Goal: Information Seeking & Learning: Check status

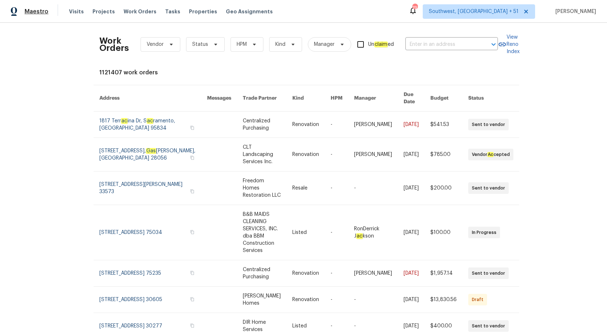
click at [40, 12] on span "Maestro" at bounding box center [37, 11] width 24 height 7
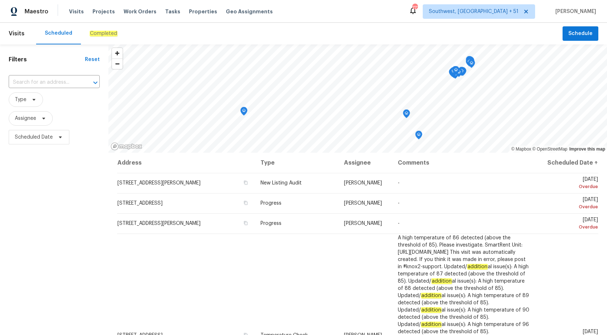
click at [102, 42] on div "Completed" at bounding box center [103, 34] width 45 height 22
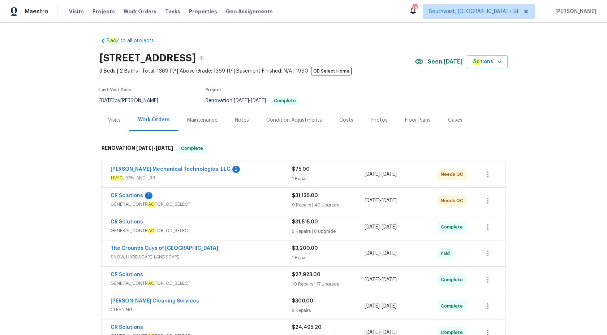
click at [115, 118] on div "Visits" at bounding box center [114, 120] width 13 height 7
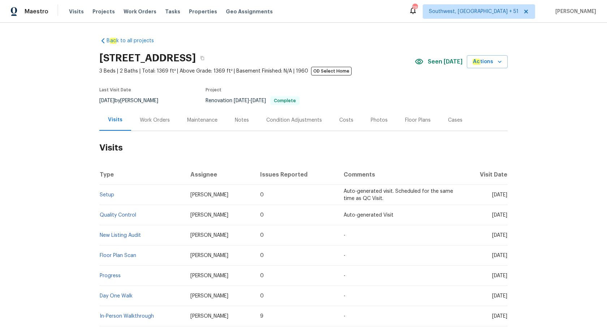
click at [106, 192] on td "Setup" at bounding box center [141, 195] width 85 height 20
click at [105, 194] on link "Setup" at bounding box center [107, 195] width 14 height 5
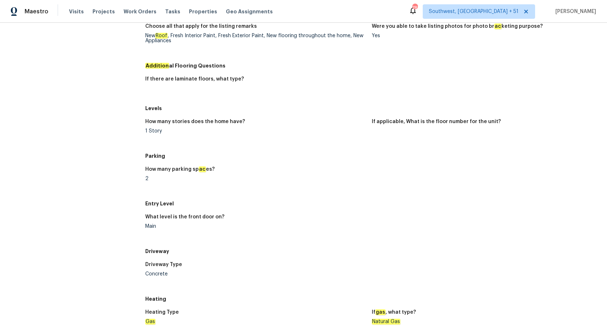
scroll to position [245, 0]
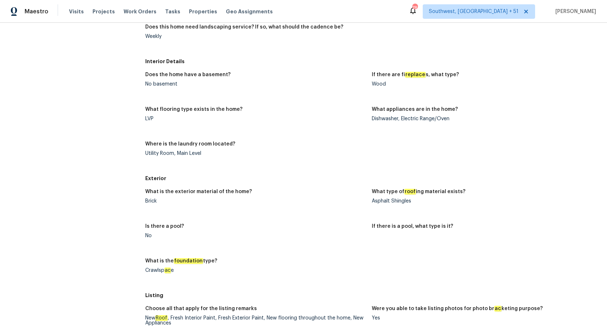
click at [307, 220] on div "What is the exterior material of the home? Brick What type of roof ing material…" at bounding box center [371, 237] width 453 height 104
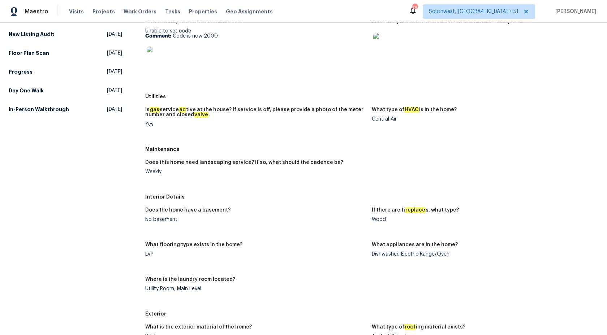
scroll to position [0, 0]
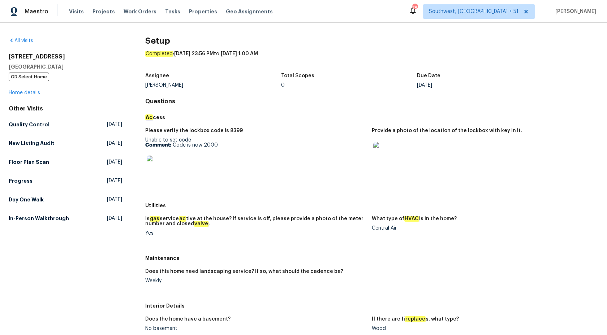
click at [343, 163] on div at bounding box center [255, 167] width 221 height 32
click at [27, 123] on h5 "Quality Control" at bounding box center [29, 124] width 41 height 7
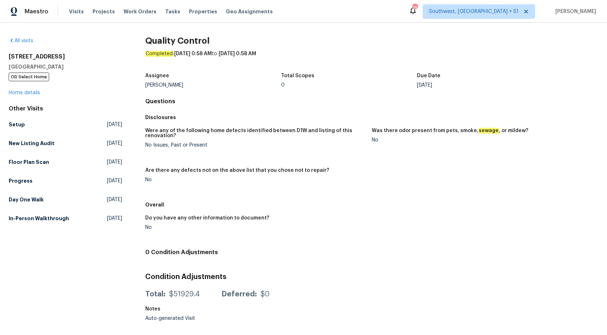
click at [352, 99] on h4 "Questions" at bounding box center [371, 101] width 453 height 7
click at [7, 124] on div "All visits 3249 Harrow Pl Charlotte, NC 28205 OD Select Home Home details Other…" at bounding box center [303, 174] width 607 height 303
click at [14, 123] on h5 "Setup" at bounding box center [17, 124] width 16 height 7
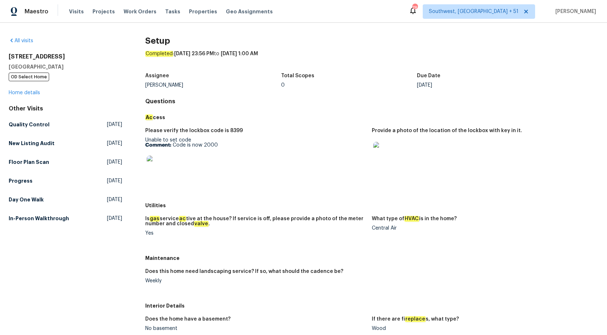
click at [286, 78] on div "Total Scopes" at bounding box center [349, 77] width 136 height 9
click at [35, 128] on h5 "Quality Control" at bounding box center [29, 124] width 41 height 7
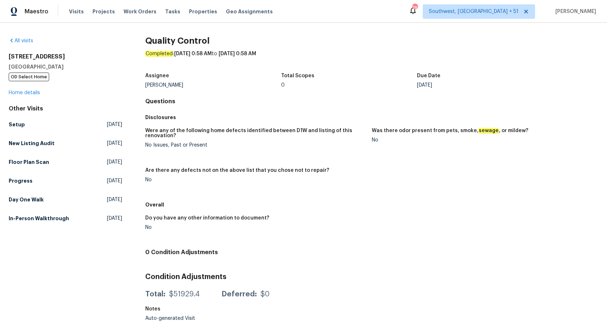
click at [413, 67] on div "Completed : 10/4/2025, 0:58 AM to 10/4/2025, 0:58 AM" at bounding box center [371, 59] width 453 height 19
click at [31, 142] on h5 "New Listing Audit" at bounding box center [32, 143] width 46 height 7
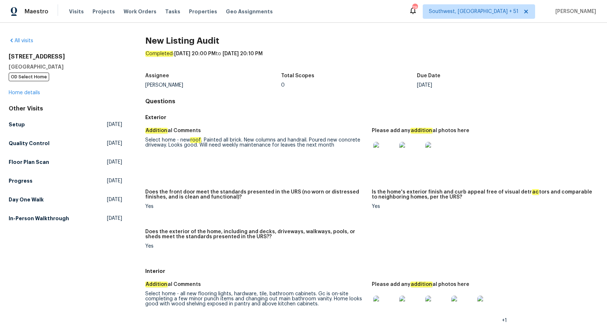
click at [325, 142] on div "Select home - new roof . Painted all brick. New columns and handrail. Poured ne…" at bounding box center [255, 143] width 221 height 10
click at [16, 167] on link "Floor Plan Scan Thu, Oct 02 2025" at bounding box center [65, 162] width 113 height 13
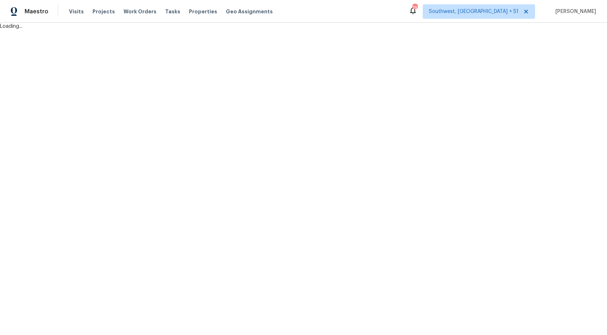
click at [16, 30] on html "Maestro Visits Projects Work Orders Tasks Properties Geo Assignments 786 Southw…" at bounding box center [303, 15] width 607 height 30
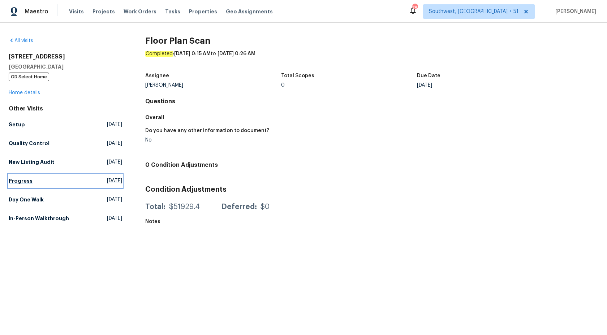
click at [20, 184] on h5 "Progress" at bounding box center [21, 180] width 24 height 7
click at [20, 197] on h5 "Day One Walk" at bounding box center [26, 199] width 35 height 7
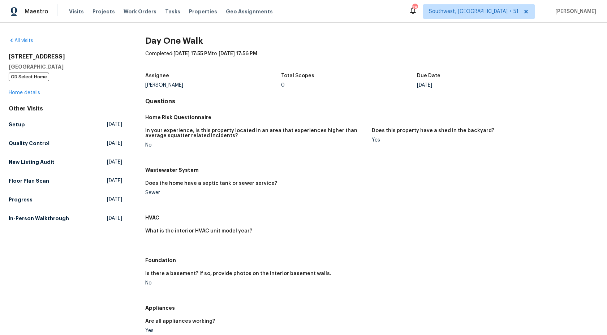
click at [322, 98] on h4 "Questions" at bounding box center [371, 101] width 453 height 7
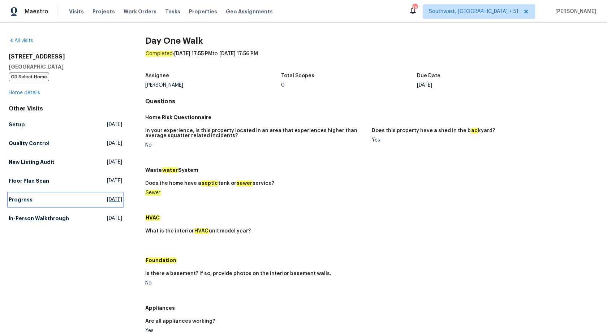
click at [27, 195] on link "Progress Thu, Jul 31 2025" at bounding box center [65, 199] width 113 height 13
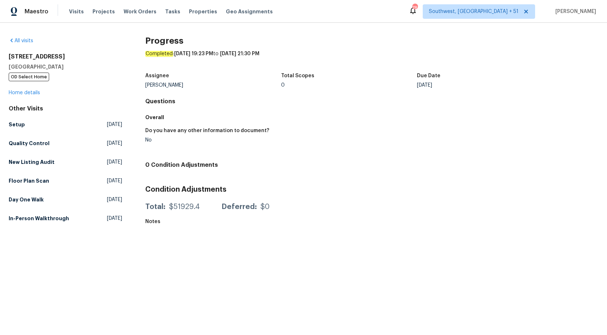
click at [241, 124] on div "Do you have any other information to document? No" at bounding box center [371, 141] width 453 height 35
click at [29, 223] on link "In-Person Walkthrough Wed, Mar 26 2025" at bounding box center [65, 218] width 113 height 13
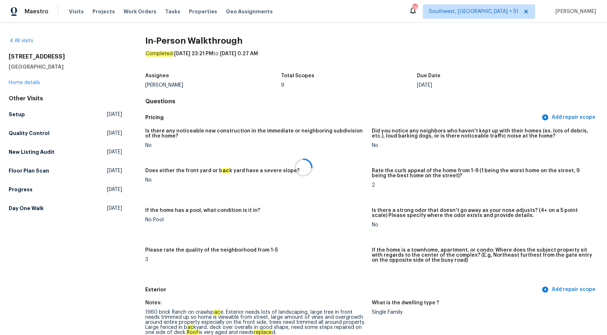
click at [348, 99] on div at bounding box center [303, 167] width 607 height 335
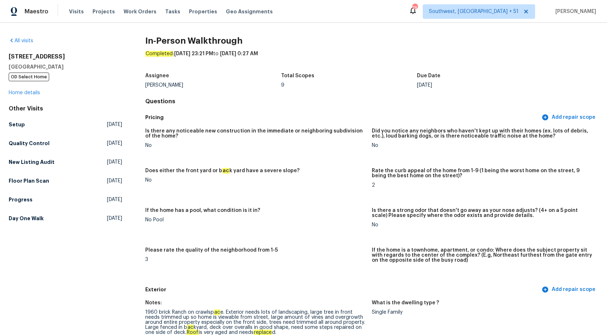
click at [19, 126] on h5 "Setup" at bounding box center [17, 124] width 16 height 7
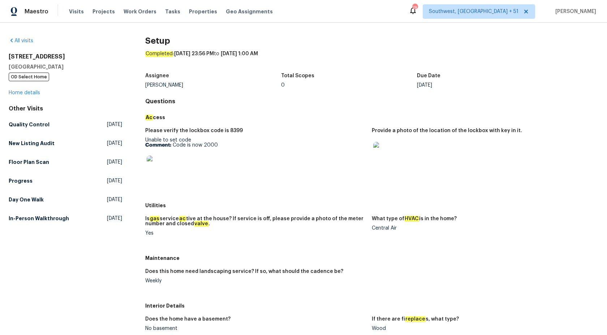
click at [26, 125] on h5 "Quality Control" at bounding box center [29, 124] width 41 height 7
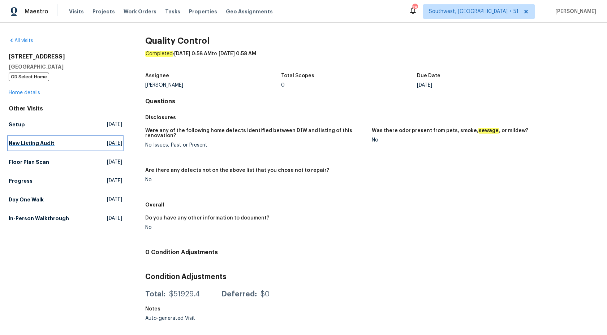
click at [23, 146] on h5 "New Listing Audit" at bounding box center [32, 143] width 46 height 7
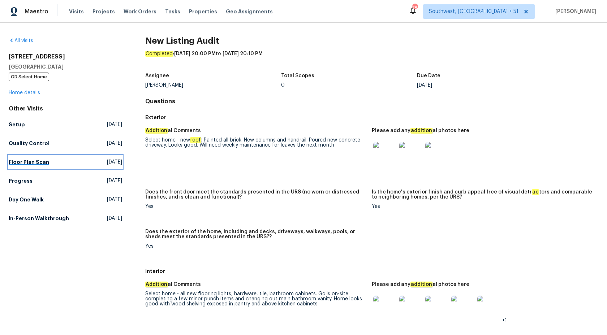
click at [23, 156] on link "Floor Plan Scan Thu, Oct 02 2025" at bounding box center [65, 162] width 113 height 13
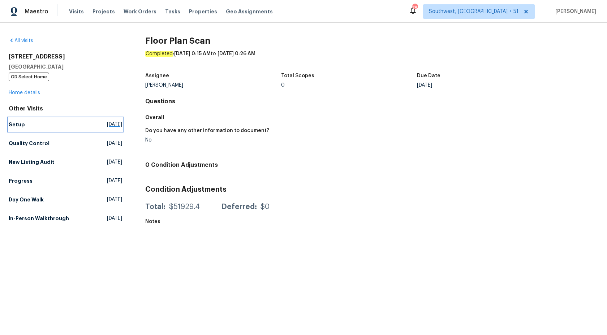
click at [10, 119] on link "Setup Thu, Oct 02 2025" at bounding box center [65, 124] width 113 height 13
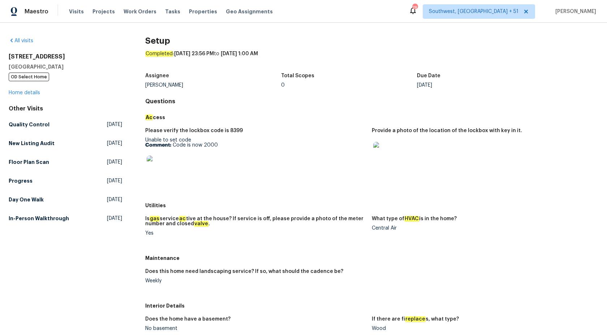
click at [339, 117] on h5 "Ac cess" at bounding box center [371, 117] width 453 height 7
click at [29, 126] on h5 "Quality Control" at bounding box center [29, 124] width 41 height 7
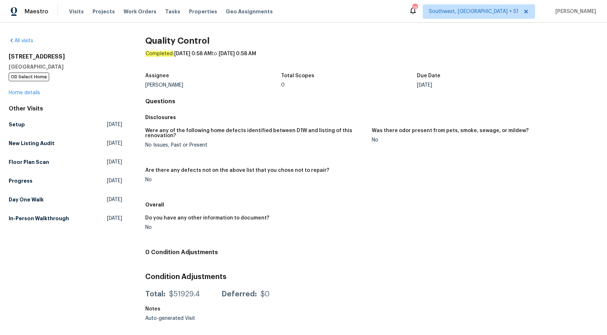
click at [317, 96] on div "Quality Control Completed : 10/4/2025, 0:58 AM to 10/4/2025, 0:58 AM Assignee J…" at bounding box center [371, 181] width 453 height 288
click at [36, 147] on h5 "New Listing Audit" at bounding box center [32, 143] width 46 height 7
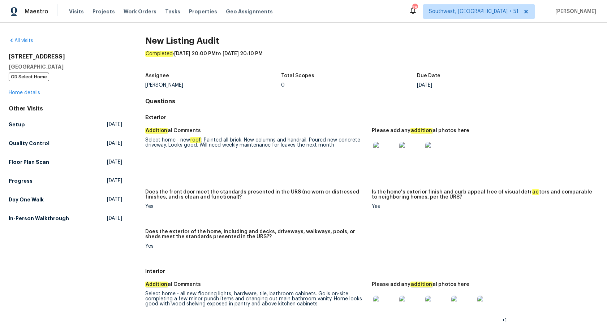
click at [383, 60] on div "Completed : 10/2/2025, 20:00 PM to 10/2/2025, 20:10 PM" at bounding box center [371, 59] width 453 height 19
click at [21, 159] on h5 "Floor Plan Scan" at bounding box center [29, 162] width 40 height 7
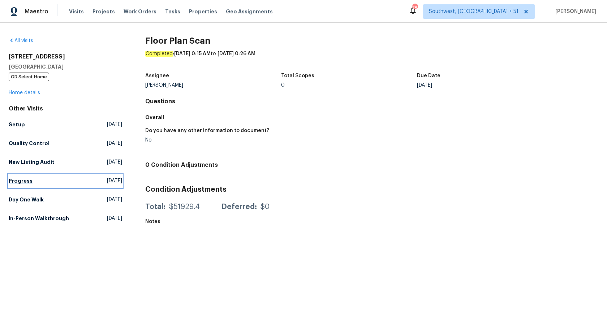
click at [17, 181] on h5 "Progress" at bounding box center [21, 180] width 24 height 7
click at [23, 199] on h5 "Day One Walk" at bounding box center [26, 199] width 35 height 7
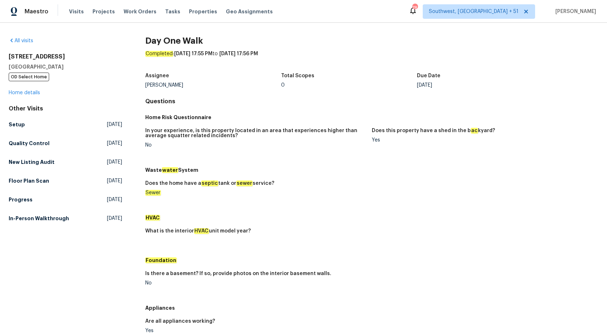
click at [342, 134] on h5 "In your experience, is this property located in an area that experiences higher…" at bounding box center [255, 133] width 221 height 10
click at [26, 224] on link "In-Person Walkthrough Wed, Mar 26 2025" at bounding box center [65, 218] width 113 height 13
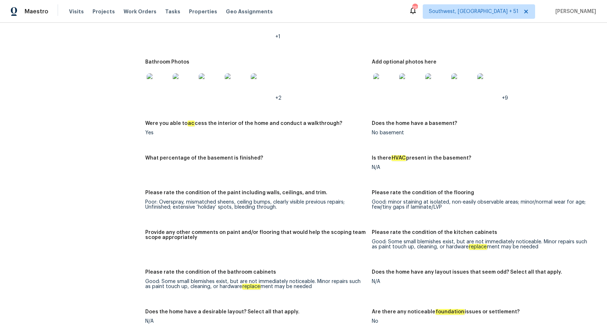
scroll to position [775, 0]
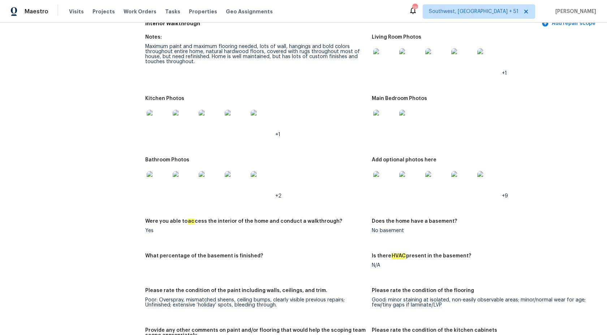
click at [158, 119] on img at bounding box center [158, 121] width 23 height 23
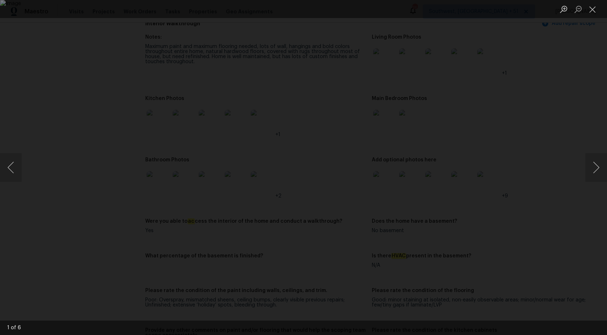
click at [571, 111] on div "Lightbox" at bounding box center [303, 167] width 607 height 335
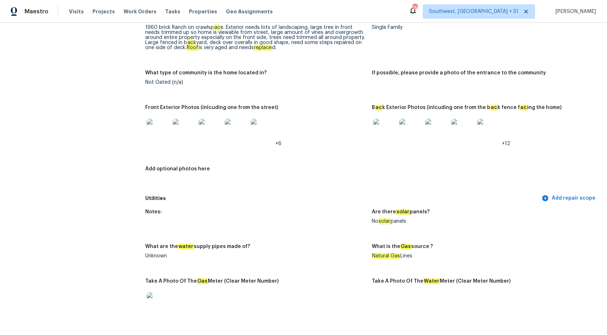
scroll to position [283, 0]
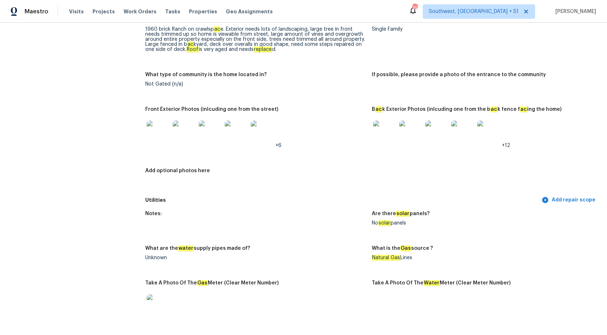
click at [166, 126] on img at bounding box center [158, 132] width 23 height 23
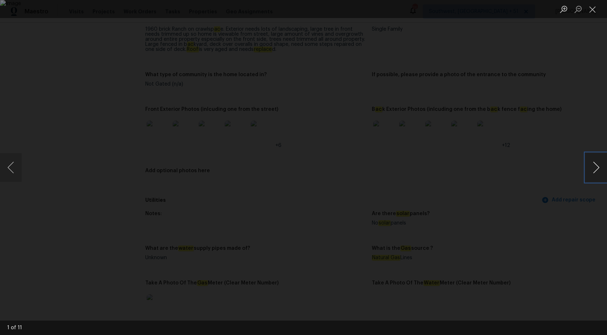
click at [595, 172] on button "Next image" at bounding box center [596, 167] width 22 height 29
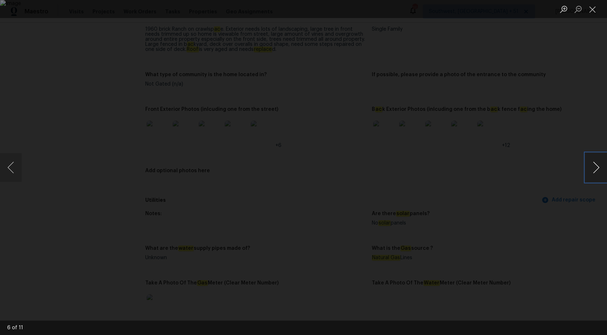
click at [595, 172] on button "Next image" at bounding box center [596, 167] width 22 height 29
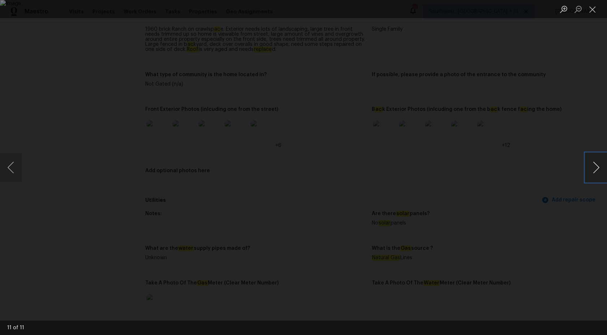
click at [595, 172] on button "Next image" at bounding box center [596, 167] width 22 height 29
click at [593, 10] on button "Close lightbox" at bounding box center [592, 9] width 14 height 13
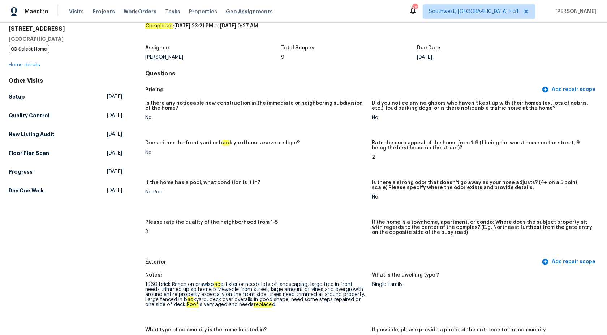
scroll to position [26, 0]
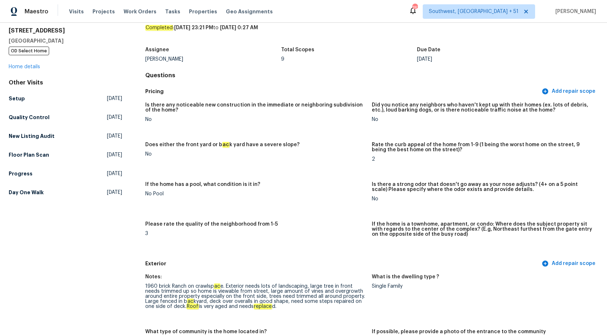
click at [321, 200] on figure "If the home has a pool, what condition is it in? No Pool" at bounding box center [258, 197] width 227 height 31
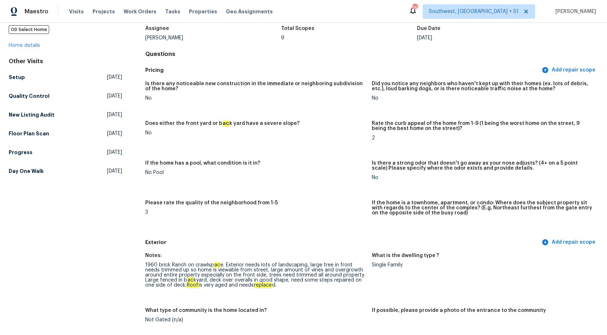
scroll to position [0, 0]
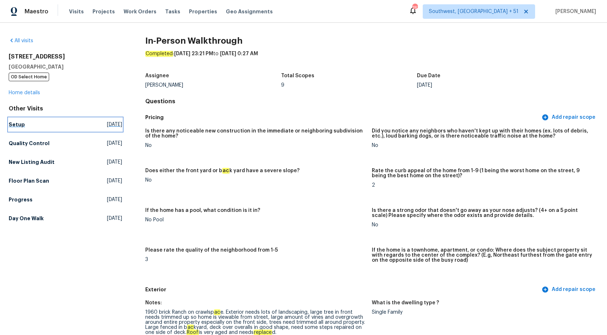
click at [18, 122] on h5 "Setup" at bounding box center [17, 124] width 16 height 7
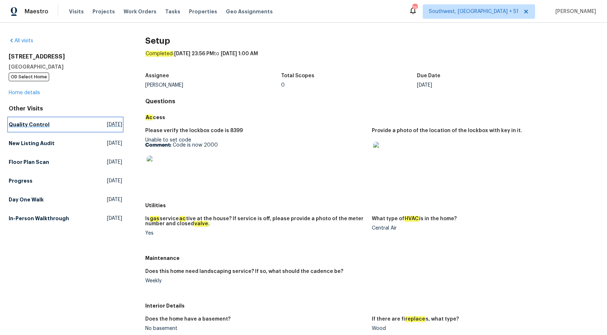
click at [24, 125] on h5 "Quality Control" at bounding box center [29, 124] width 41 height 7
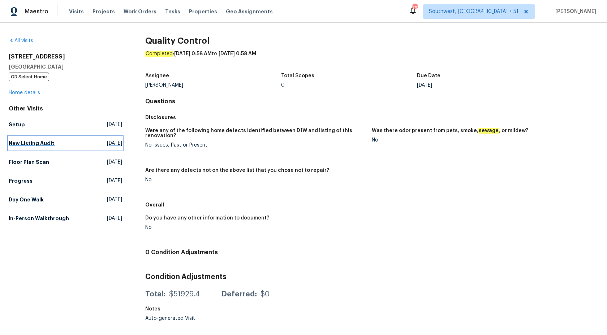
click at [50, 143] on h5 "New Listing Audit" at bounding box center [32, 143] width 46 height 7
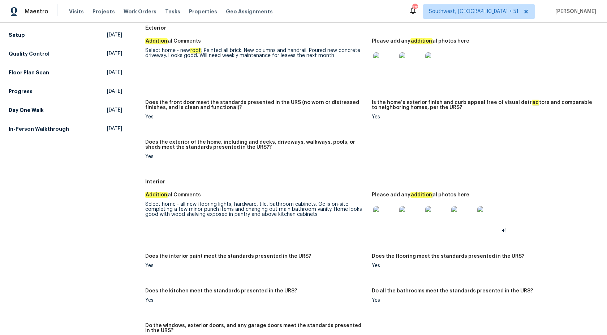
scroll to position [23, 0]
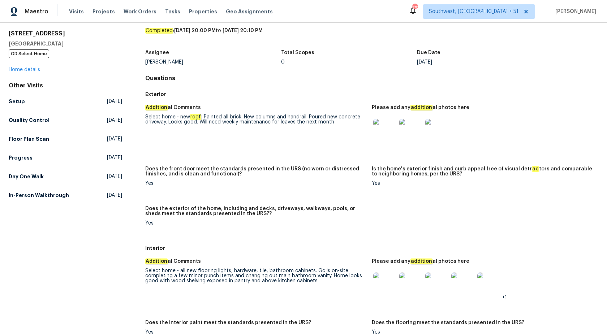
click at [385, 128] on img at bounding box center [384, 130] width 23 height 23
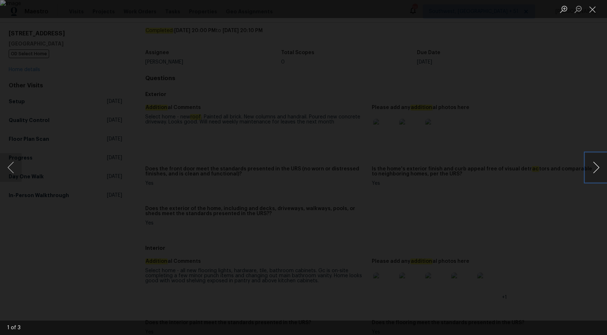
click at [597, 169] on button "Next image" at bounding box center [596, 167] width 22 height 29
click at [15, 163] on button "Previous image" at bounding box center [11, 167] width 22 height 29
click at [578, 102] on div "Lightbox" at bounding box center [303, 167] width 607 height 335
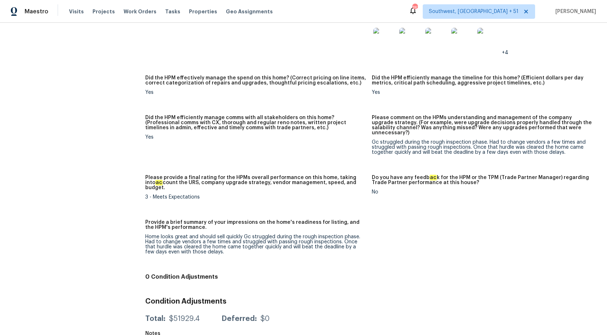
scroll to position [0, 0]
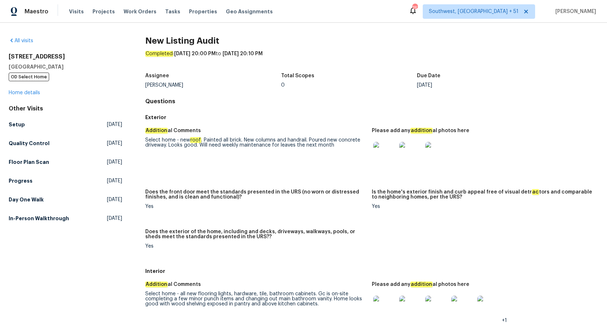
click at [29, 99] on div "All visits 3249 Harrow Pl Charlotte, NC 28205 OD Select Home Home details Other…" at bounding box center [65, 131] width 113 height 188
click at [28, 93] on link "Home details" at bounding box center [24, 92] width 31 height 5
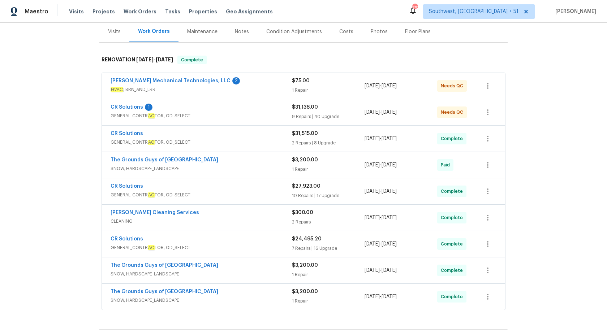
scroll to position [176, 0]
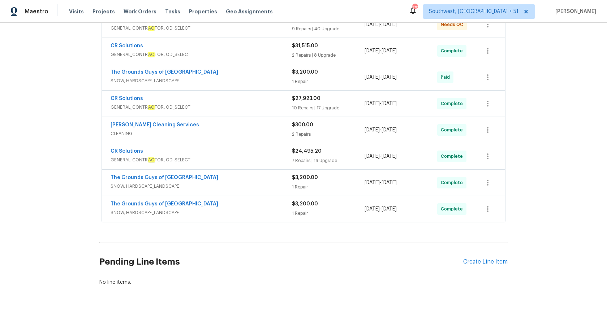
click at [245, 210] on span "SNOW, HARDSCAPE_LANDSCAPE" at bounding box center [201, 212] width 181 height 7
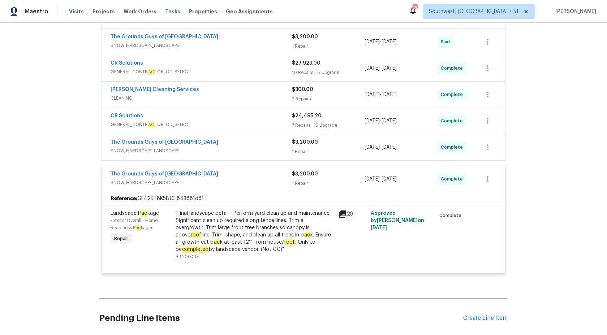
click at [286, 182] on span "SNOW, HARDSCAPE_LANDSCAPE" at bounding box center [201, 182] width 181 height 7
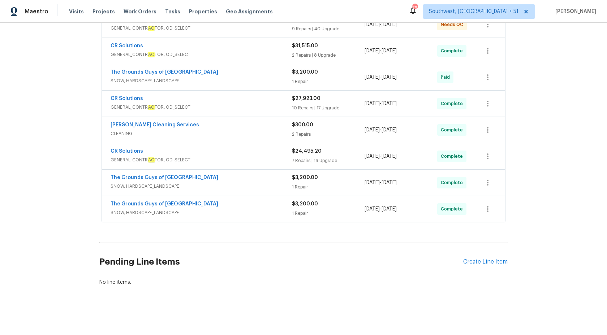
click at [269, 184] on span "SNOW, HARDSCAPE_LANDSCAPE" at bounding box center [201, 186] width 181 height 7
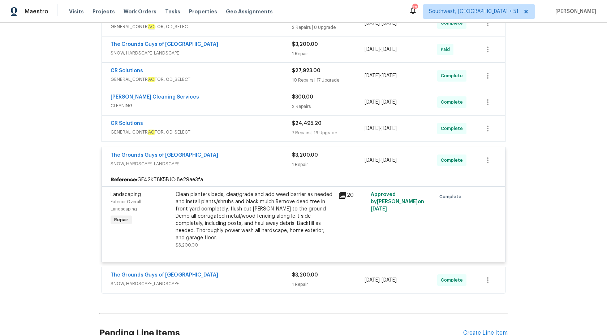
scroll to position [212, 0]
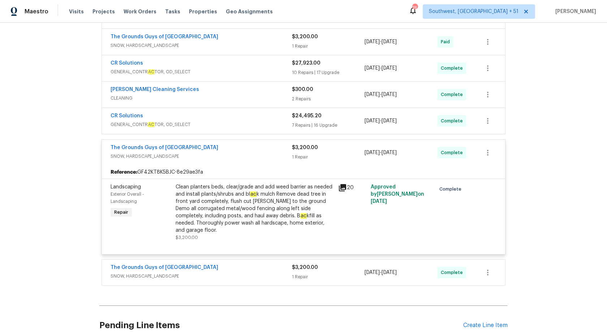
click at [304, 160] on div "1 Repair" at bounding box center [328, 157] width 73 height 7
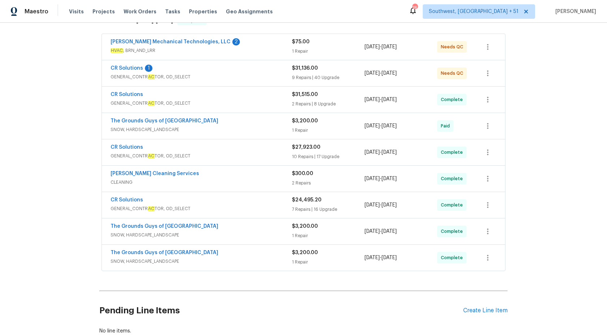
scroll to position [127, 0]
click at [260, 207] on span "GENERAL_CONTR AC TOR, OD_SELECT" at bounding box center [201, 209] width 181 height 7
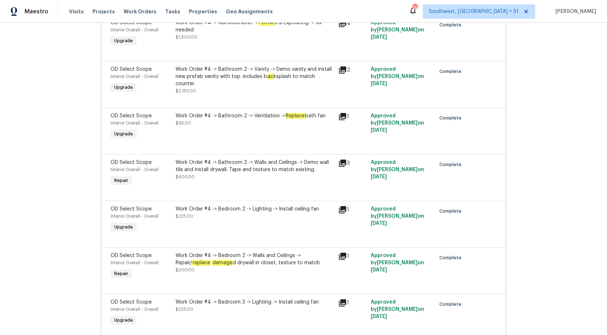
scroll to position [357, 0]
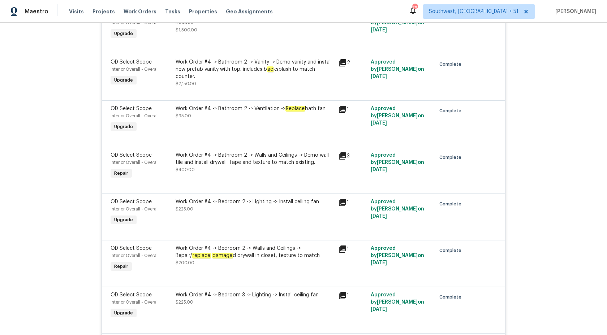
click at [289, 123] on div "Work Order #4 -> Bathroom 2 -> Ventilation -> Replace bath fan $95.00" at bounding box center [254, 119] width 163 height 33
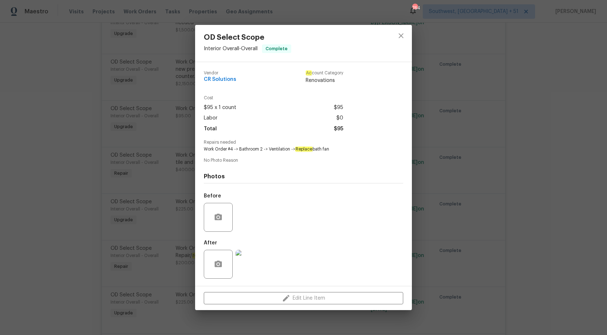
click at [568, 132] on div "OD Select Scope Interior Overall - Overall Complete Vendor CR Solutions Ac coun…" at bounding box center [303, 167] width 607 height 335
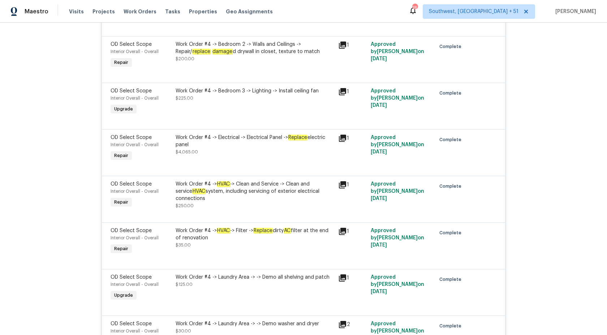
scroll to position [563, 0]
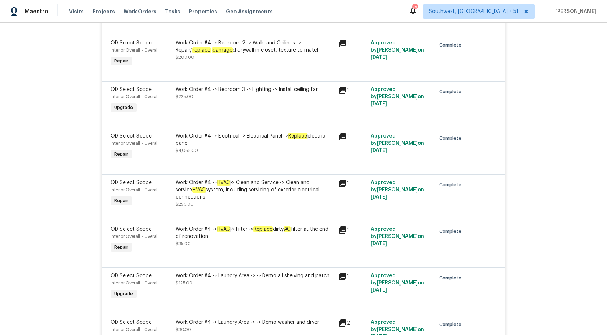
click at [244, 198] on div "Work Order #4 -> HVAC -> Clean and Service -> Clean and service HVAC system, in…" at bounding box center [255, 190] width 158 height 22
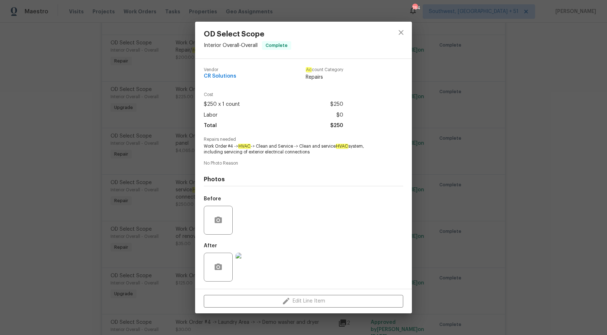
click at [252, 270] on img at bounding box center [250, 267] width 29 height 29
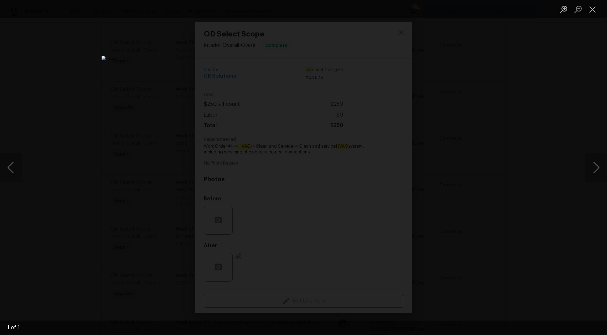
click at [577, 75] on div "Lightbox" at bounding box center [303, 167] width 607 height 335
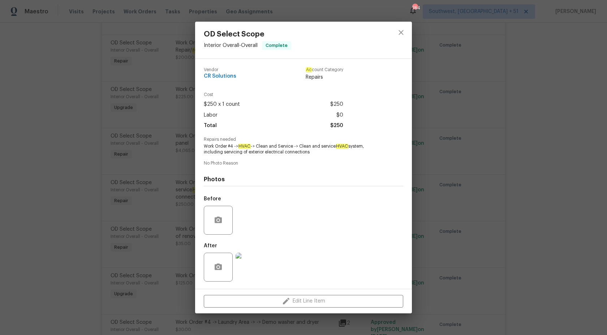
click at [577, 75] on div "OD Select Scope Interior Overall - Overall Complete Vendor CR Solutions Ac coun…" at bounding box center [303, 167] width 607 height 335
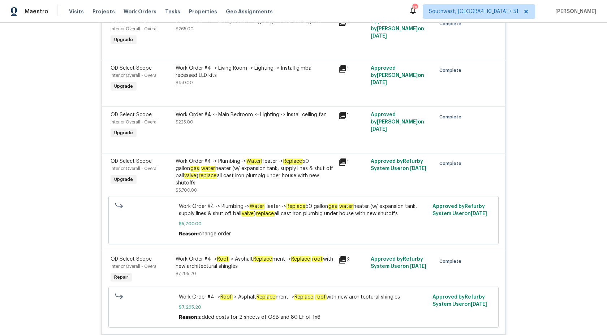
scroll to position [1193, 0]
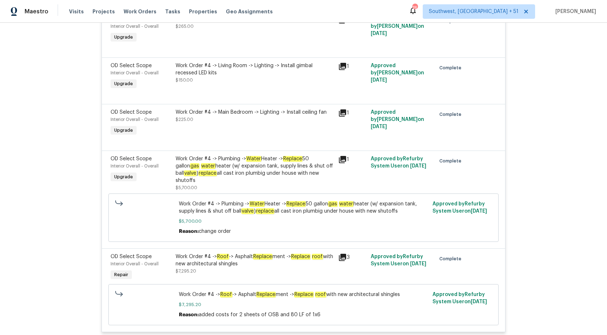
click at [284, 169] on div "Work Order #4 -> Plumbing -> Water Heater -> Replace 50 gallon gas water heater…" at bounding box center [255, 169] width 158 height 29
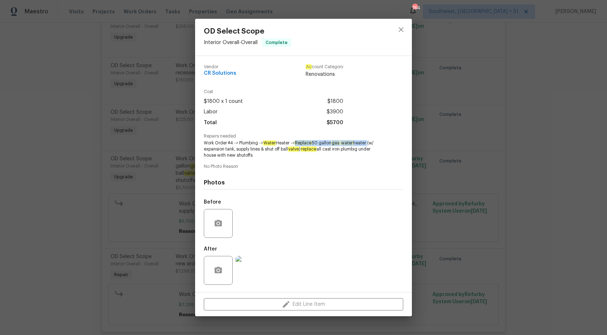
copy span "Replace 50 gallon gas water heater"
drag, startPoint x: 298, startPoint y: 142, endPoint x: 302, endPoint y: 150, distance: 8.7
click at [302, 150] on span "Work Order #4 -> Plumbing -> Water Heater -> Replace 50 gallon gas water heater…" at bounding box center [294, 149] width 180 height 18
copy span "Replace 50 gallon gas water heater (w/ expansion tank, supply lines & shut off …"
click at [578, 145] on div "OD Select Scope Interior Overall - Overall Complete Vendor CR Solutions Ac coun…" at bounding box center [303, 167] width 607 height 335
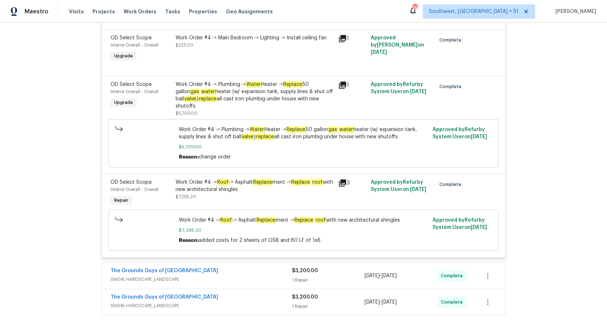
scroll to position [1268, 0]
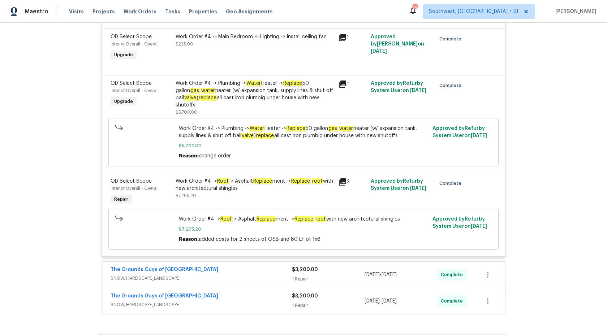
click at [290, 178] on div "Work Order #4 -> Roof -> Asphalt Replace ment -> Replace roof with new architec…" at bounding box center [255, 185] width 158 height 14
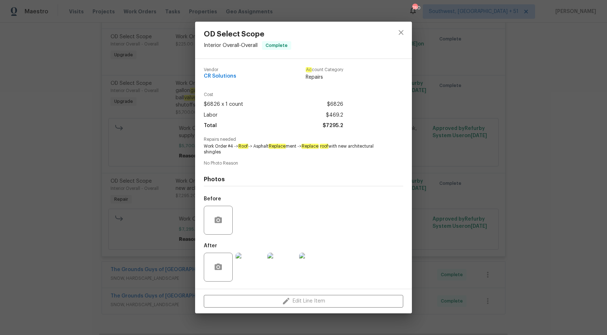
click at [531, 190] on div "OD Select Scope Interior Overall - Overall Complete Vendor CR Solutions Ac coun…" at bounding box center [303, 167] width 607 height 335
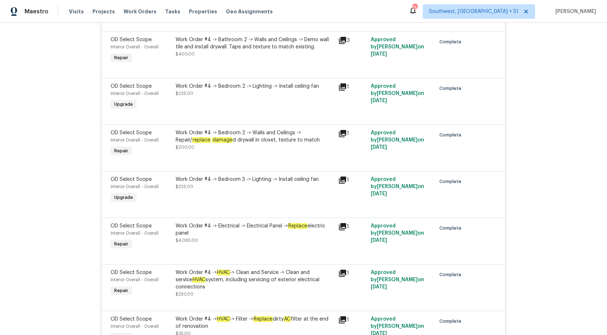
scroll to position [474, 0]
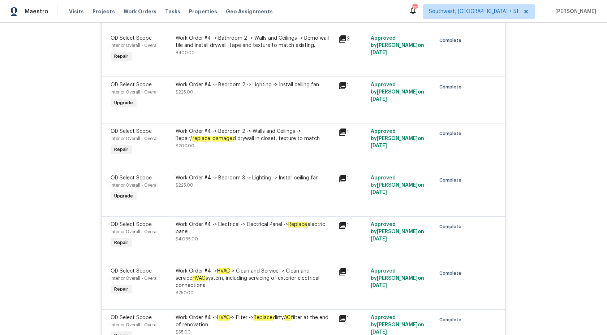
click at [277, 226] on div "Work Order #4 -> Electrical -> Electrical Panel -> Replace electric panel" at bounding box center [255, 228] width 158 height 14
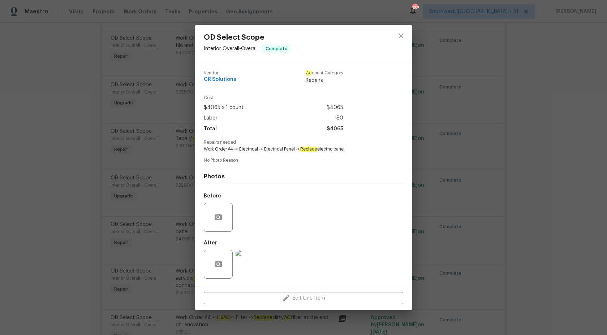
click at [551, 142] on div "OD Select Scope Interior Overall - Overall Complete Vendor CR Solutions Ac coun…" at bounding box center [303, 167] width 607 height 335
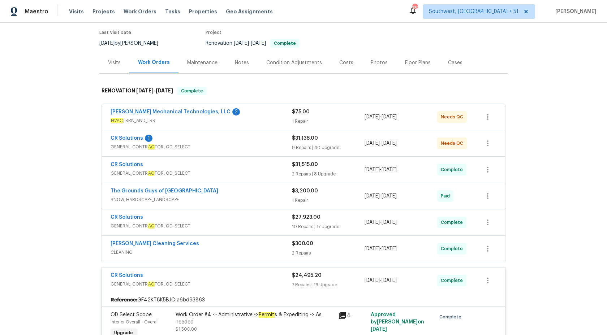
scroll to position [72, 0]
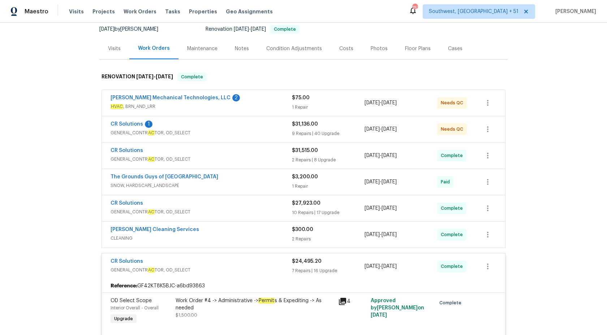
click at [301, 263] on span "$24,495.20" at bounding box center [307, 261] width 30 height 5
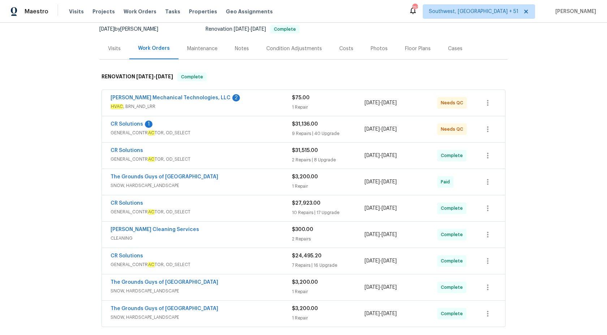
click at [292, 288] on div "$3,200.00 1 Repair" at bounding box center [328, 287] width 73 height 17
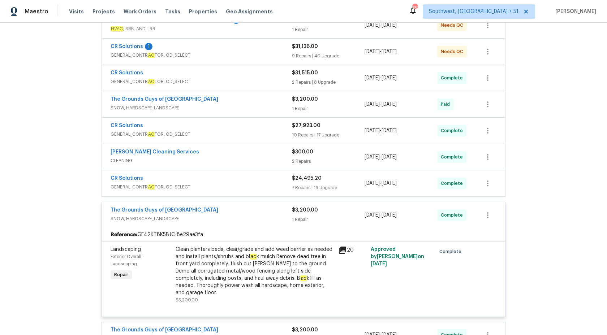
scroll to position [155, 0]
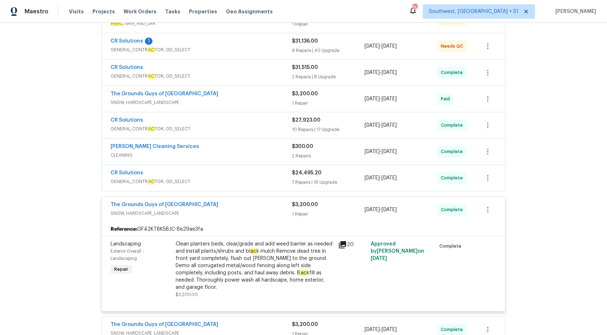
click at [297, 207] on span "$3,200.00" at bounding box center [305, 204] width 26 height 5
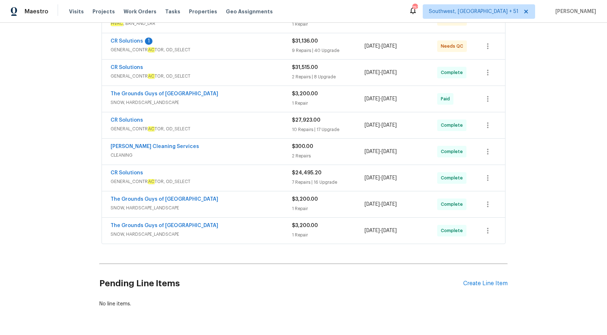
click at [284, 120] on div "CR Solutions" at bounding box center [201, 121] width 181 height 9
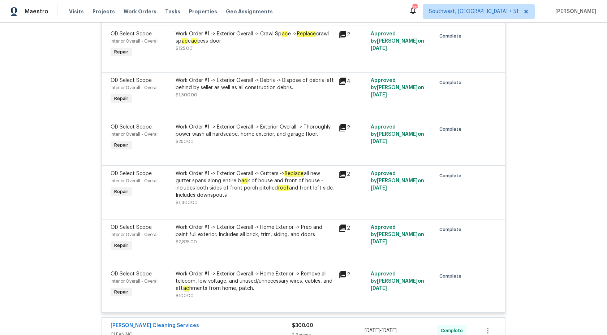
scroll to position [1285, 0]
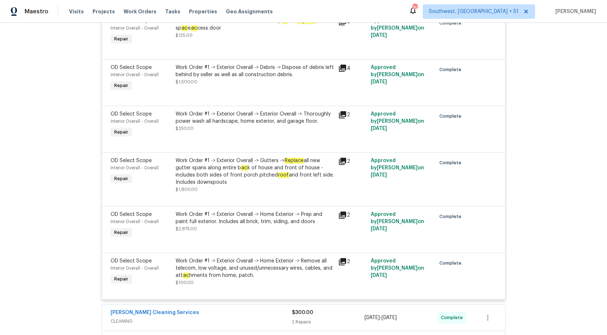
click at [258, 186] on div "Work Order #1 -> Exterior Overall -> Gutters -> Replace all new gutter spans al…" at bounding box center [255, 171] width 158 height 29
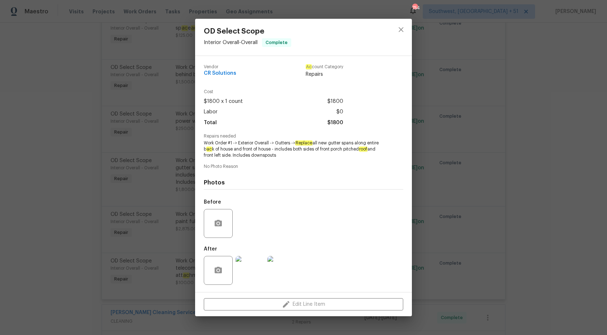
click at [551, 166] on div "OD Select Scope Interior Overall - Overall Complete Vendor CR Solutions Ac coun…" at bounding box center [303, 167] width 607 height 335
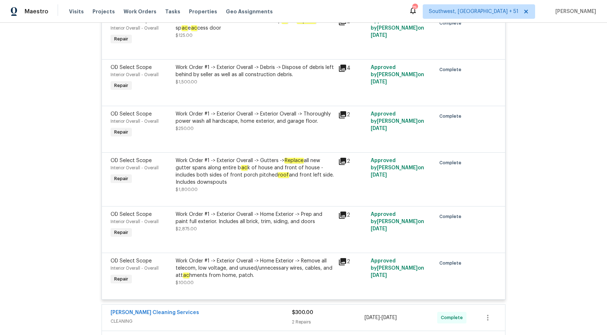
click at [287, 177] on div "Work Order #1 -> Exterior Overall -> Gutters -> Replace all new gutter spans al…" at bounding box center [255, 171] width 158 height 29
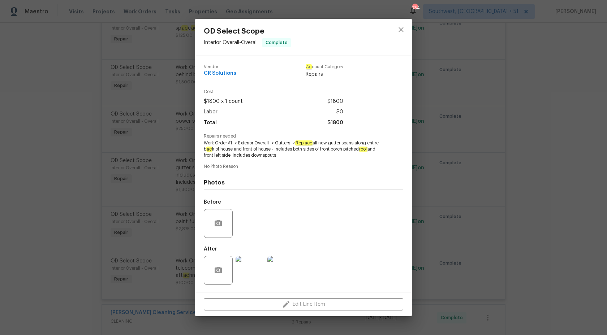
click at [285, 277] on img at bounding box center [281, 270] width 29 height 29
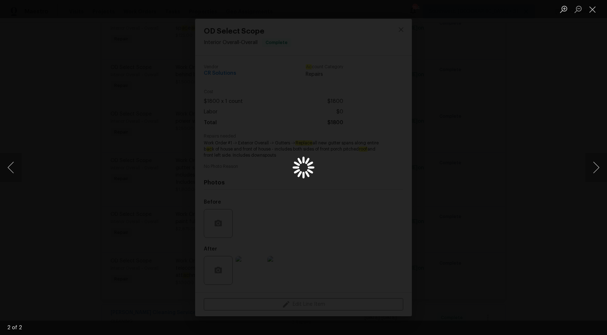
click at [555, 111] on div "Lightbox" at bounding box center [303, 167] width 607 height 335
click at [597, 10] on button "Close lightbox" at bounding box center [592, 9] width 14 height 13
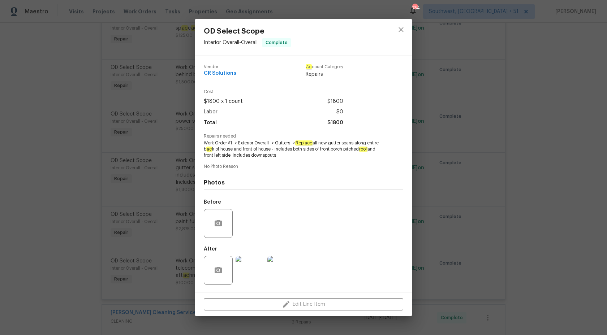
click at [541, 81] on div "OD Select Scope Interior Overall - Overall Complete Vendor CR Solutions Ac coun…" at bounding box center [303, 167] width 607 height 335
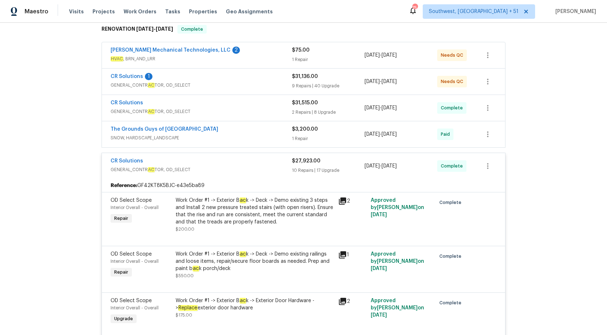
scroll to position [117, 0]
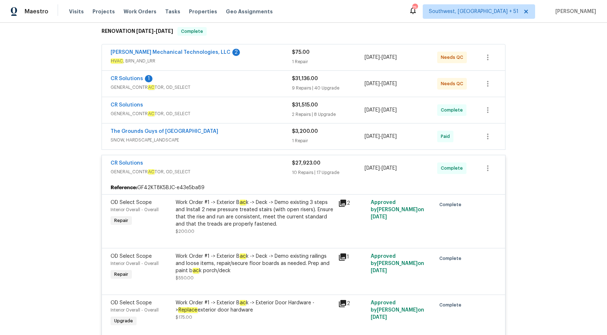
click at [313, 173] on div "10 Repairs | 17 Upgrade" at bounding box center [328, 172] width 73 height 7
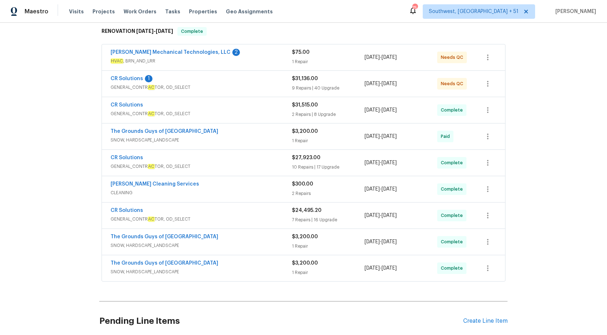
click at [280, 113] on span "GENERAL_CONTR AC TOR, OD_SELECT" at bounding box center [201, 113] width 181 height 7
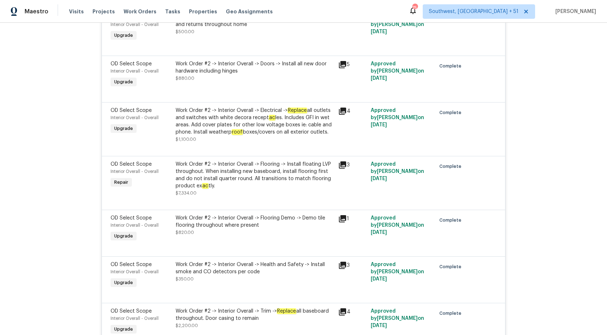
scroll to position [298, 0]
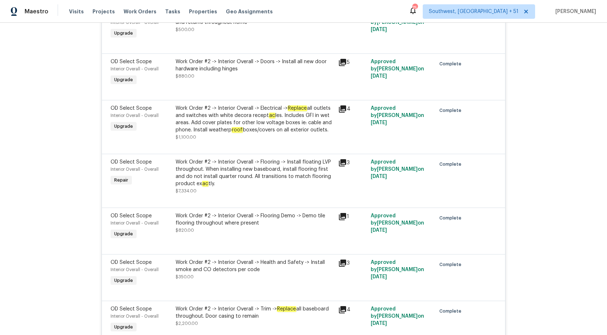
click at [297, 139] on div "Work Order #2 -> Interior Overall -> Electrical -> Replace all outlets and swit…" at bounding box center [255, 123] width 158 height 36
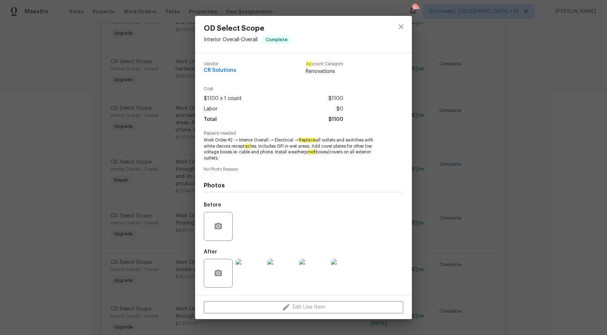
click at [556, 154] on div "OD Select Scope Interior Overall - Overall Complete Vendor CR Solutions Ac coun…" at bounding box center [303, 167] width 607 height 335
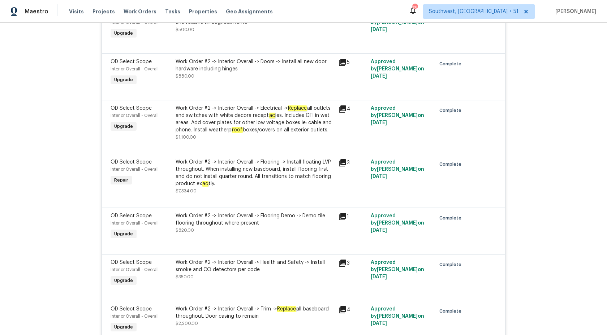
click at [284, 169] on div "Work Order #2 -> Interior Overall -> Flooring -> Install floating LVP throughou…" at bounding box center [255, 173] width 158 height 29
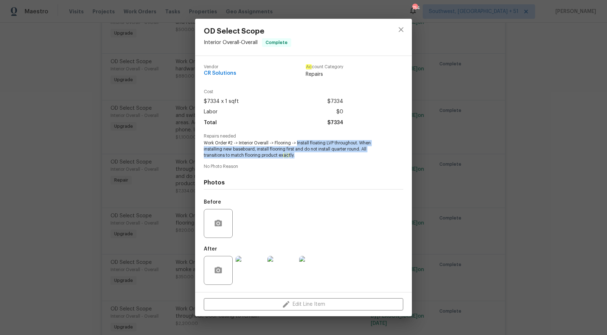
copy span "Install floating LVP throughout. When installing new baseboard, install floorin…"
drag, startPoint x: 298, startPoint y: 142, endPoint x: 367, endPoint y: 155, distance: 70.1
click at [367, 155] on span "Work Order #2 -> Interior Overall -> Flooring -> Install floating LVP throughou…" at bounding box center [294, 149] width 180 height 18
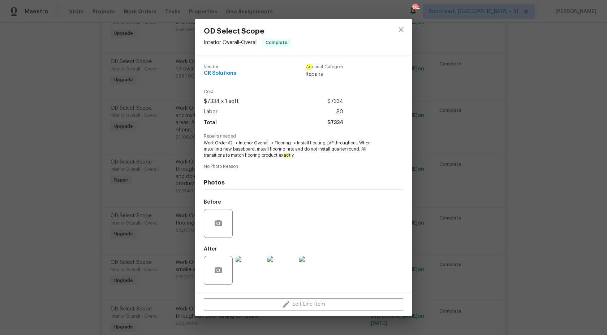
click at [554, 185] on div "OD Select Scope Interior Overall - Overall Complete Vendor CR Solutions Ac coun…" at bounding box center [303, 167] width 607 height 335
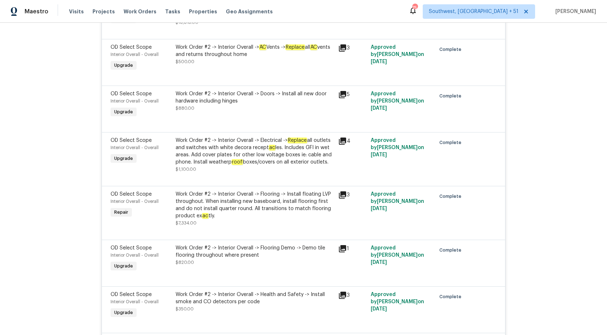
scroll to position [261, 0]
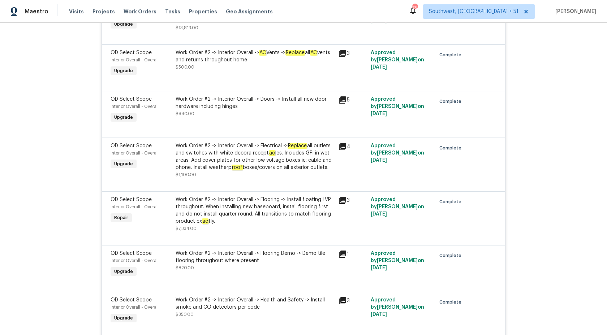
click at [283, 156] on div "Work Order #2 -> Interior Overall -> Electrical -> Replace all outlets and swit…" at bounding box center [255, 156] width 158 height 29
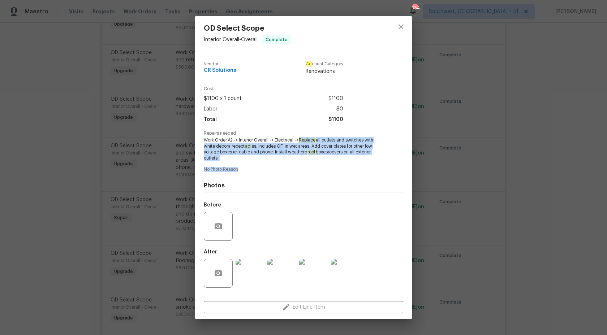
drag, startPoint x: 301, startPoint y: 141, endPoint x: 333, endPoint y: 175, distance: 46.5
click at [332, 173] on div "Vendor CR Solutions Ac count Category Renovations Cost $1100 x 1 count $1100 La…" at bounding box center [303, 174] width 199 height 236
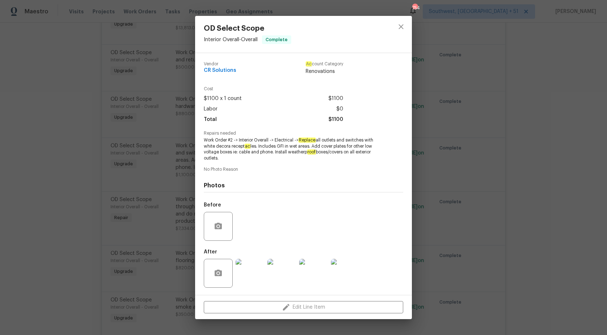
click at [333, 175] on div "Photos Before After" at bounding box center [303, 232] width 199 height 119
click at [557, 174] on div "OD Select Scope Interior Overall - Overall Complete Vendor CR Solutions Ac coun…" at bounding box center [303, 167] width 607 height 335
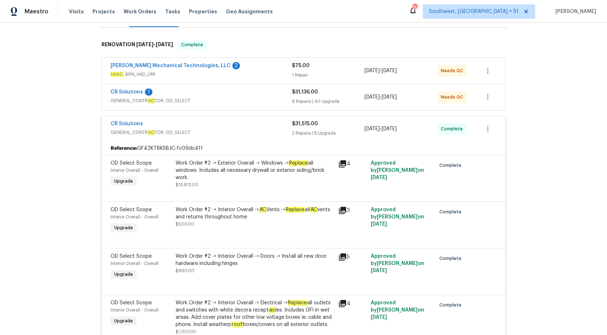
scroll to position [103, 0]
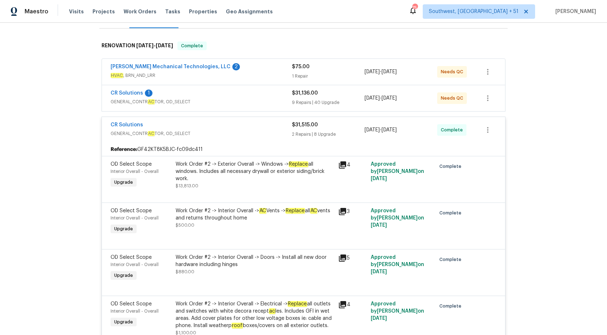
click at [315, 138] on div "$31,515.00 2 Repairs | 8 Upgrade" at bounding box center [328, 129] width 73 height 17
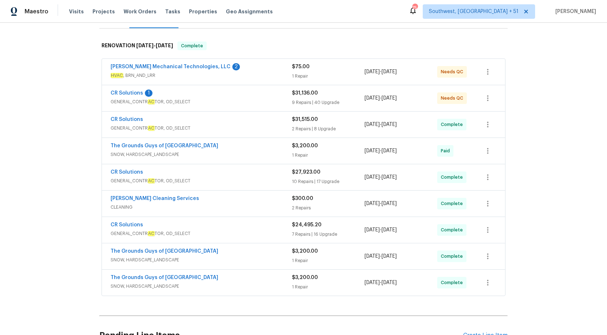
click at [290, 114] on div "CR Solutions GENERAL_CONTR AC TOR, OD_SELECT $31,515.00 2 Repairs | 8 Upgrade 6…" at bounding box center [303, 125] width 403 height 26
click at [283, 98] on div "CR Solutions 1" at bounding box center [201, 94] width 181 height 9
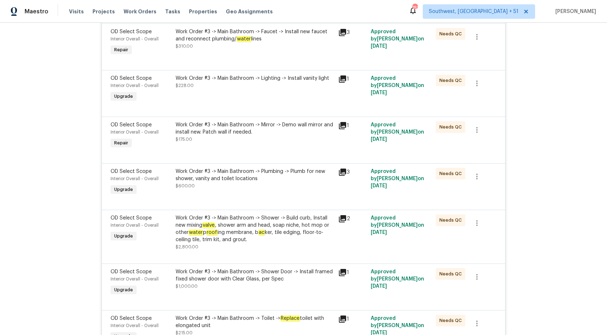
scroll to position [2038, 0]
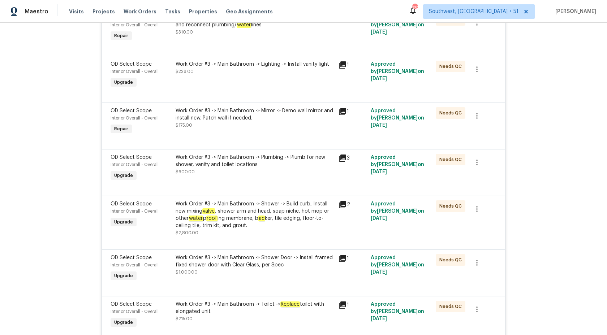
click at [220, 220] on div "Work Order #3 -> Main Bathroom -> Shower -> Build curb, Install new mixing valv…" at bounding box center [255, 215] width 158 height 29
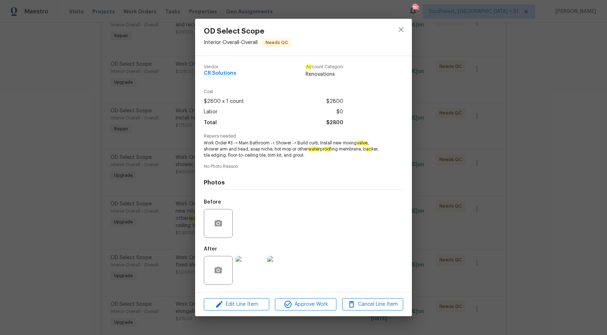
click at [317, 171] on div "Photos Before After" at bounding box center [303, 230] width 199 height 119
click at [565, 185] on div "OD Select Scope Interior Overall - Overall Needs QC Vendor CR Solutions Ac coun…" at bounding box center [303, 167] width 607 height 335
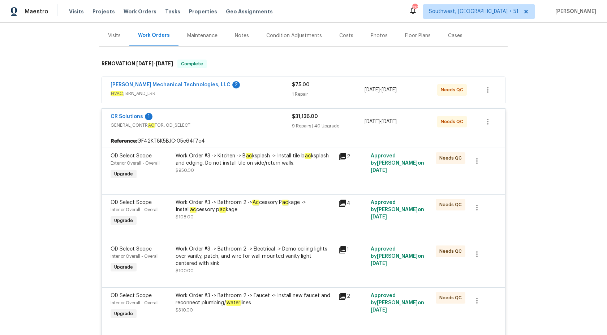
scroll to position [80, 0]
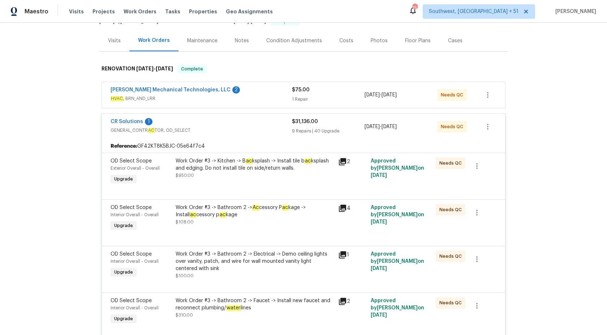
click at [303, 129] on div "9 Repairs | 40 Upgrade" at bounding box center [328, 131] width 73 height 7
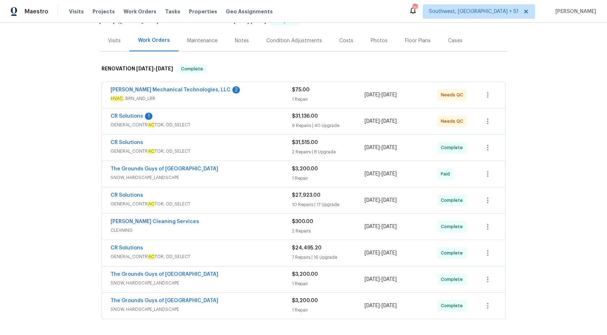
click at [295, 96] on div "1 Repair" at bounding box center [328, 99] width 73 height 7
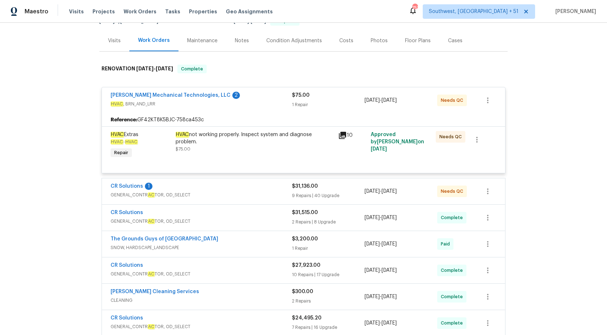
click at [299, 101] on div "1 Repair" at bounding box center [328, 104] width 73 height 7
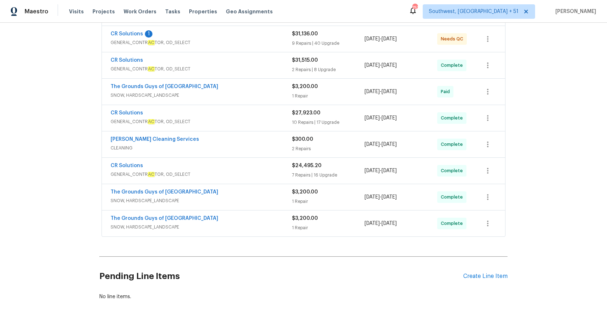
scroll to position [167, 0]
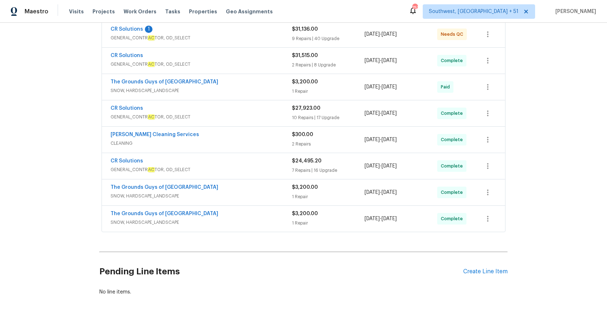
click at [284, 107] on div "CR Solutions" at bounding box center [201, 109] width 181 height 9
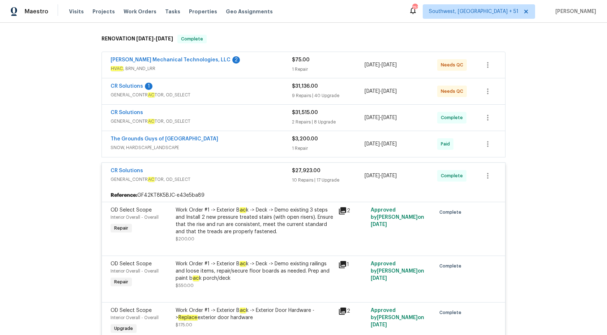
scroll to position [77, 0]
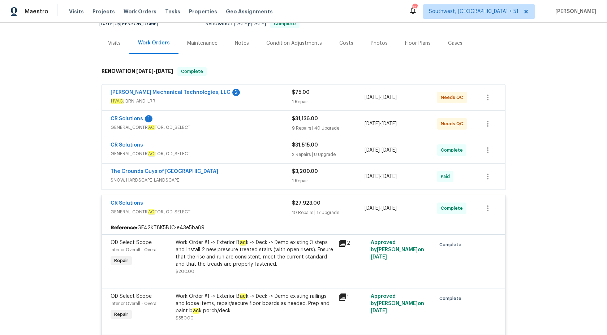
click at [297, 209] on div "$27,923.00 10 Repairs | 17 Upgrade" at bounding box center [328, 208] width 73 height 17
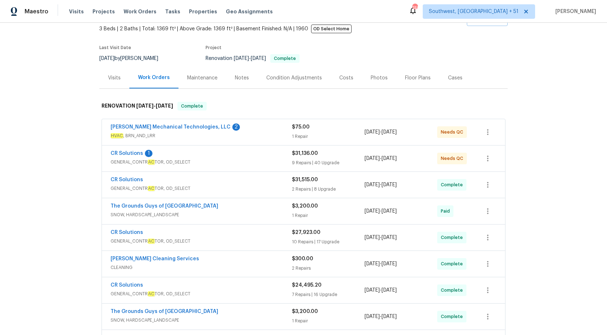
scroll to position [0, 0]
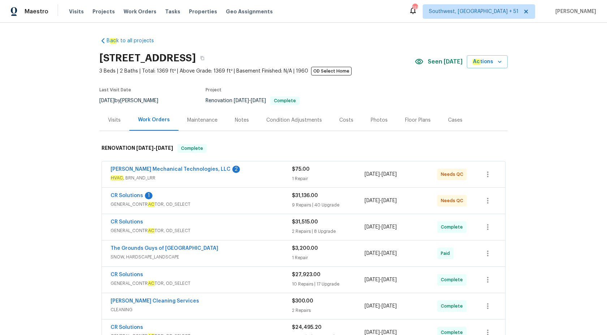
click at [119, 122] on div "Visits" at bounding box center [114, 120] width 13 height 7
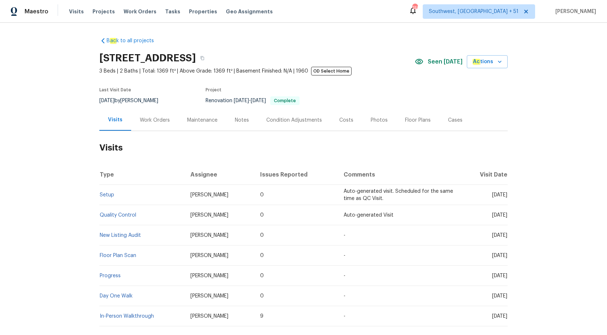
click at [106, 198] on td "Setup" at bounding box center [141, 195] width 85 height 20
click at [107, 196] on link "Setup" at bounding box center [107, 195] width 14 height 5
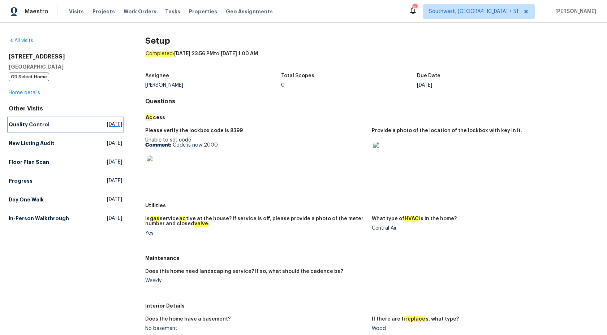
click at [28, 124] on h5 "Quality Control" at bounding box center [29, 124] width 41 height 7
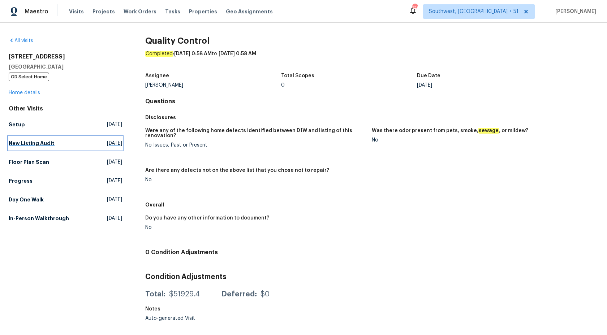
click at [54, 139] on link "New Listing Audit Thu, Oct 02 2025" at bounding box center [65, 143] width 113 height 13
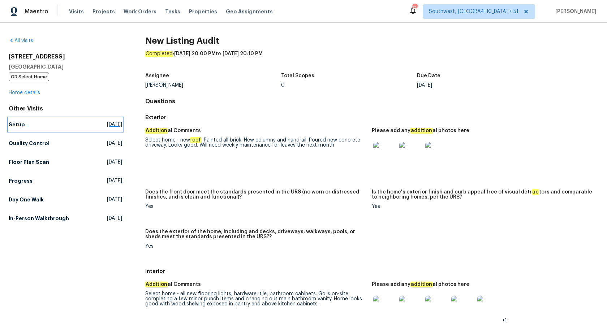
click at [14, 130] on link "Setup Thu, Oct 02 2025" at bounding box center [65, 124] width 113 height 13
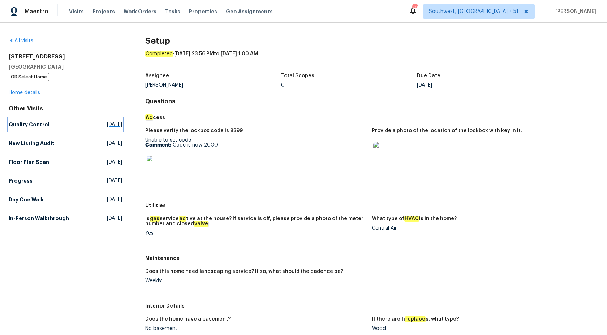
click at [25, 127] on h5 "Quality Control" at bounding box center [29, 124] width 41 height 7
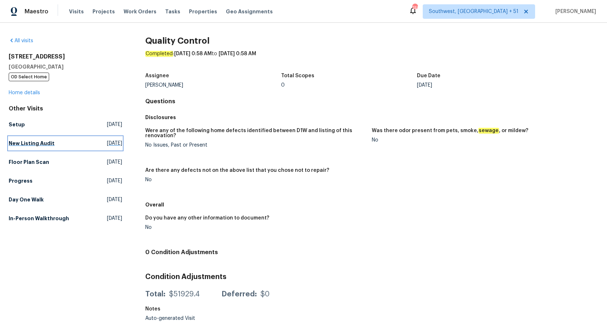
click at [33, 147] on h5 "New Listing Audit" at bounding box center [32, 143] width 46 height 7
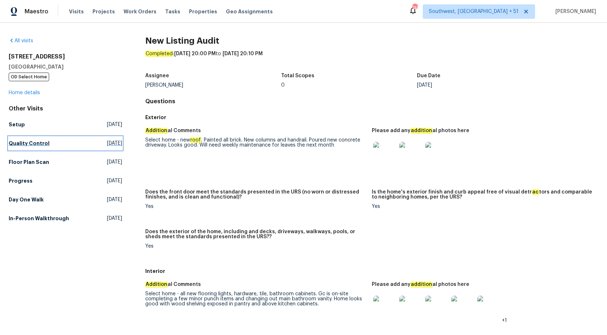
click at [23, 149] on link "Quality Control Sat, Oct 04 2025" at bounding box center [65, 143] width 113 height 13
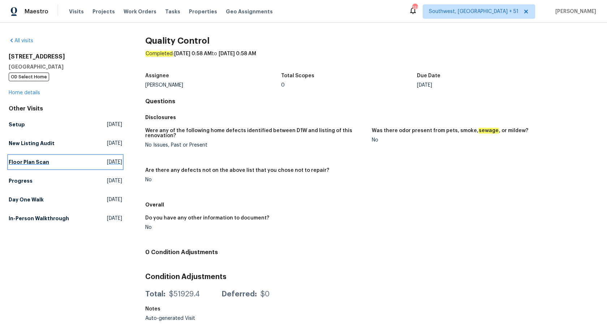
click at [23, 160] on h5 "Floor Plan Scan" at bounding box center [29, 162] width 40 height 7
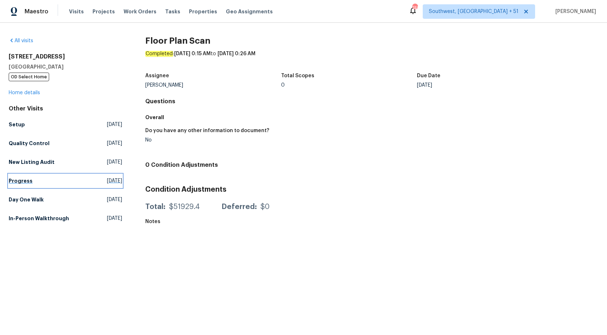
click at [27, 178] on h5 "Progress" at bounding box center [21, 180] width 24 height 7
click at [24, 200] on h5 "Day One Walk" at bounding box center [26, 199] width 35 height 7
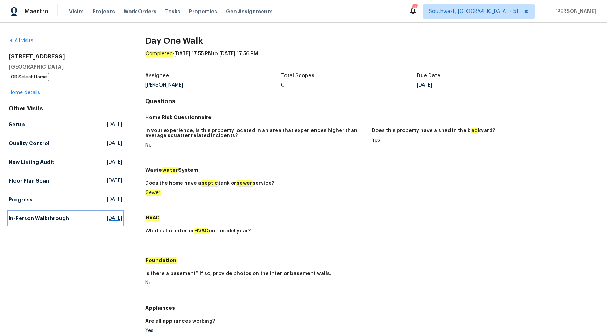
click at [27, 217] on h5 "In-Person Walkthrough" at bounding box center [39, 218] width 60 height 7
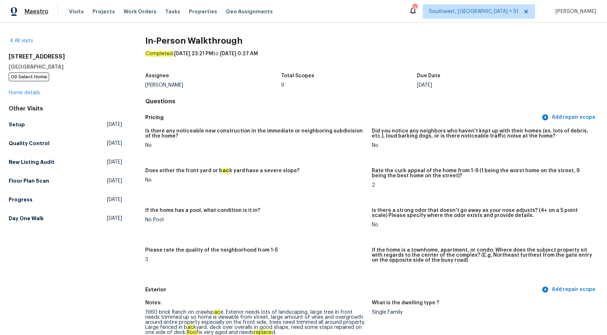
click at [38, 10] on span "Maestro" at bounding box center [37, 11] width 24 height 7
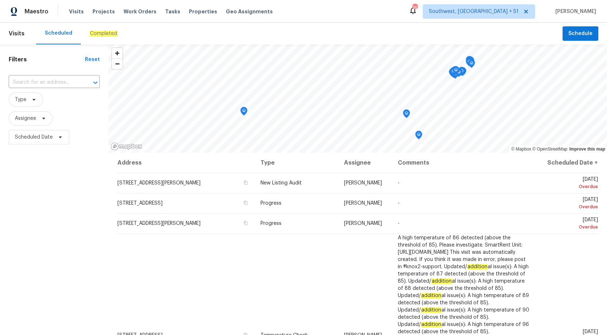
click at [103, 36] on em "Completed" at bounding box center [104, 34] width 28 height 6
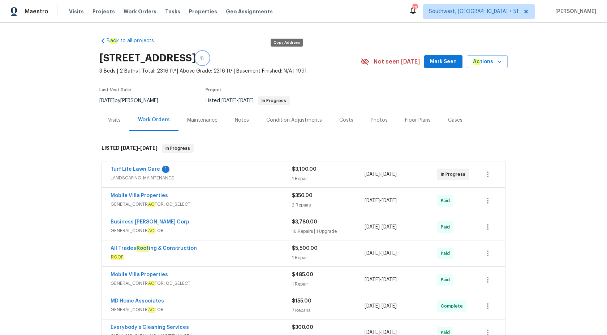
click at [209, 60] on button "button" at bounding box center [202, 58] width 13 height 13
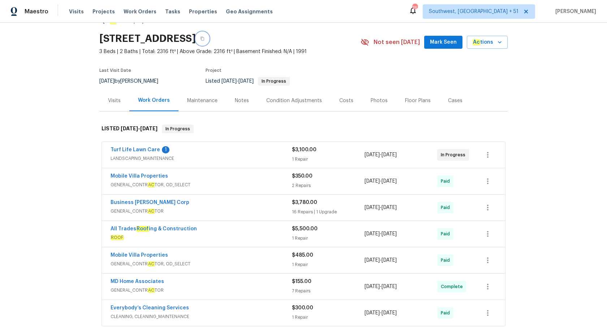
scroll to position [52, 0]
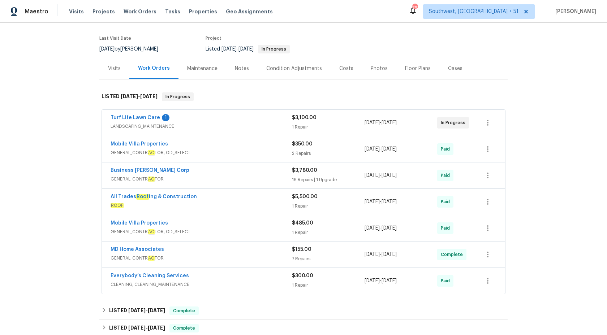
click at [263, 109] on div "Turf Life Lawn Care 1 LANDSCAPING_MAINTENANCE $3,100.00 1 Repair 9/25/2025 - 9/…" at bounding box center [304, 122] width 404 height 27
click at [258, 121] on div "Turf Life Lawn Care 1" at bounding box center [201, 118] width 181 height 9
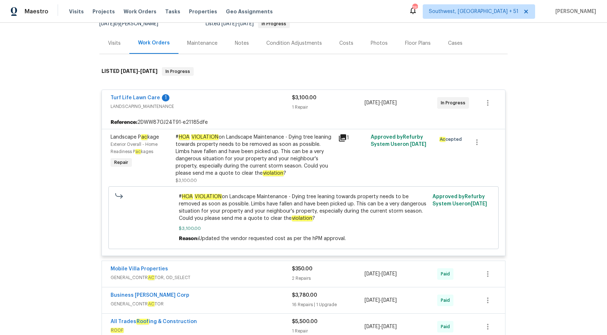
scroll to position [119, 0]
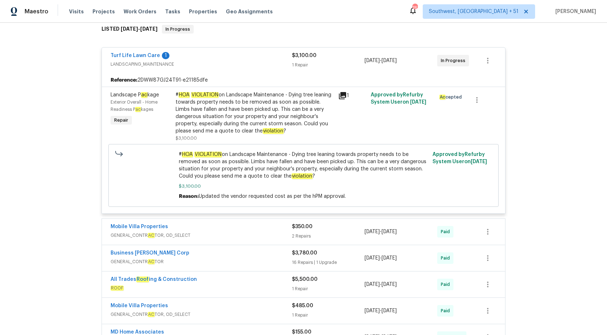
click at [302, 66] on div "1 Repair" at bounding box center [328, 64] width 73 height 7
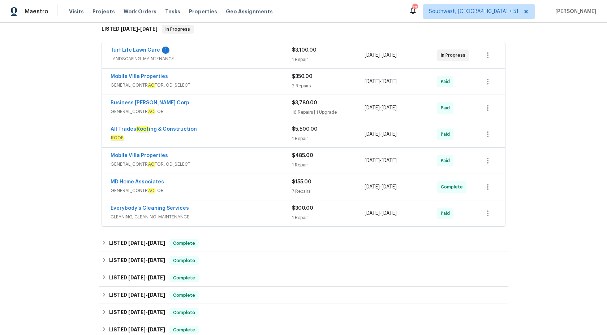
click at [269, 80] on div "Mobile Villa Properties" at bounding box center [201, 77] width 181 height 9
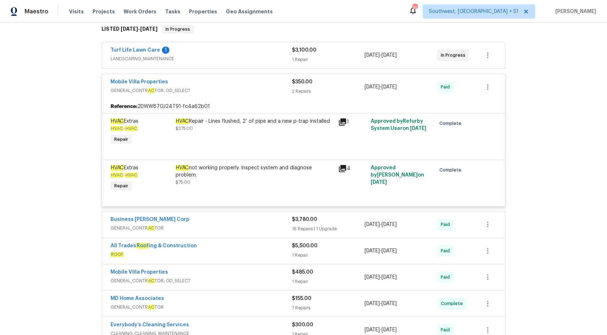
click at [269, 80] on div "Mobile Villa Properties" at bounding box center [201, 82] width 181 height 9
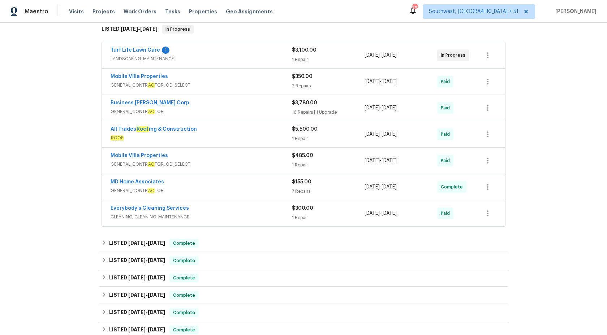
click at [262, 193] on span "GENERAL_CONTR AC TOR" at bounding box center [201, 190] width 181 height 7
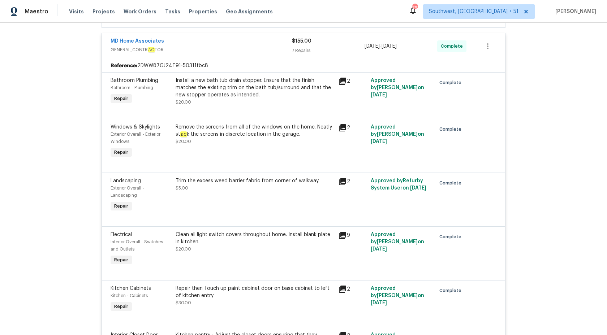
scroll to position [265, 0]
click at [296, 56] on div "MD Home Associates GENERAL_CONTR AC TOR $155.00 7 Repairs 10/1/2025 - 10/4/2025…" at bounding box center [303, 47] width 403 height 26
click at [300, 51] on div "7 Repairs" at bounding box center [328, 50] width 73 height 7
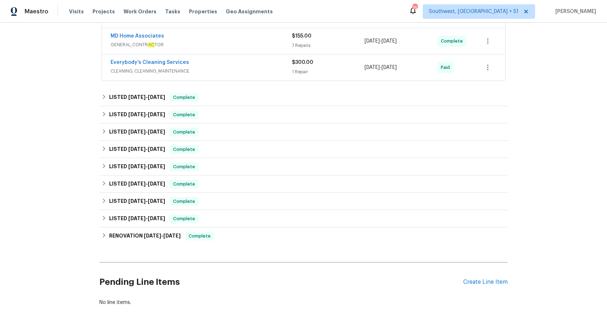
click at [254, 72] on span "CLEANING, CLEANING_MAINTENANCE" at bounding box center [201, 71] width 181 height 7
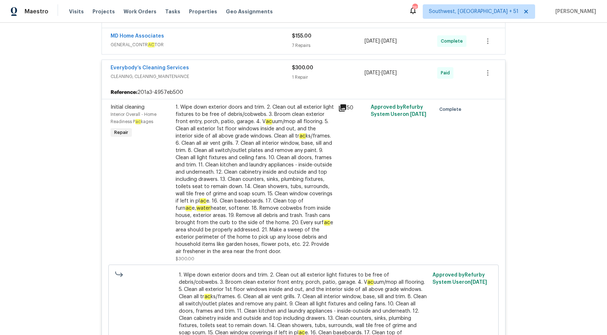
click at [254, 72] on div "Everybody’s Cleaning Services" at bounding box center [201, 68] width 181 height 9
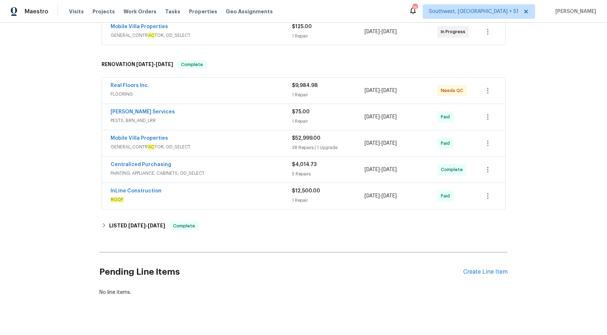
scroll to position [152, 0]
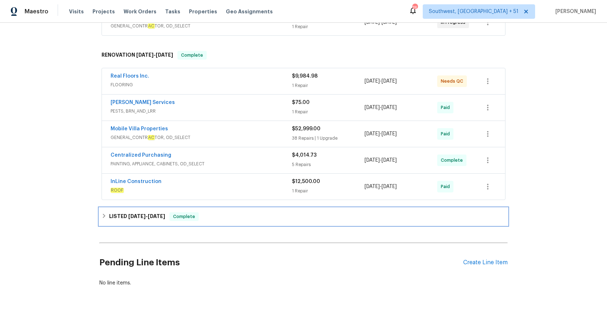
click at [165, 214] on span "10/6/25" at bounding box center [156, 216] width 17 height 5
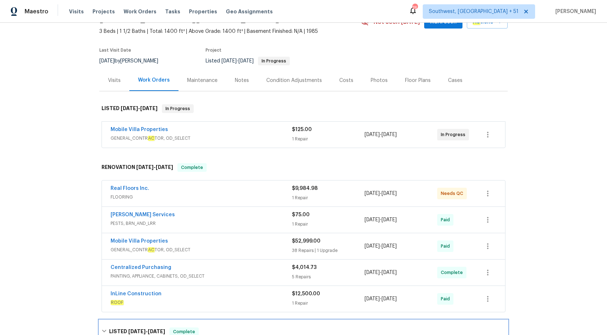
scroll to position [46, 0]
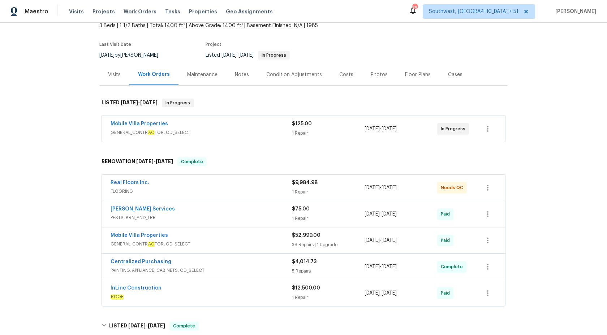
click at [266, 188] on span "FLOORING" at bounding box center [201, 191] width 181 height 7
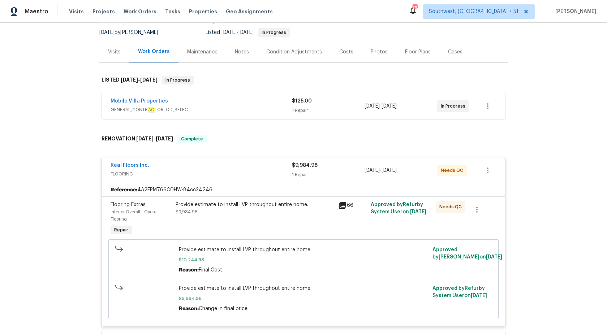
scroll to position [67, 0]
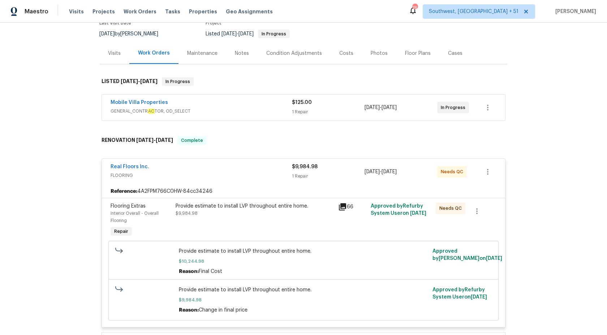
click at [249, 212] on div "Provide estimate to install LVP throughout entire home. $9,984.98" at bounding box center [255, 210] width 158 height 14
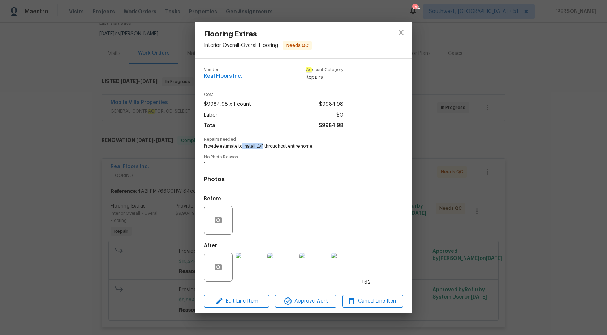
drag, startPoint x: 242, startPoint y: 145, endPoint x: 265, endPoint y: 145, distance: 22.4
click at [265, 145] on span "Provide estimate to install LVP throughout entire home." at bounding box center [294, 146] width 180 height 6
click at [272, 150] on div "Vendor Real Floors Inc. Ac count Category Repairs Cost $9984.98 x 1 count $9984…" at bounding box center [303, 174] width 199 height 224
drag, startPoint x: 264, startPoint y: 147, endPoint x: 349, endPoint y: 147, distance: 84.9
click at [349, 147] on span "Provide estimate to install LVP throughout entire home." at bounding box center [294, 146] width 180 height 6
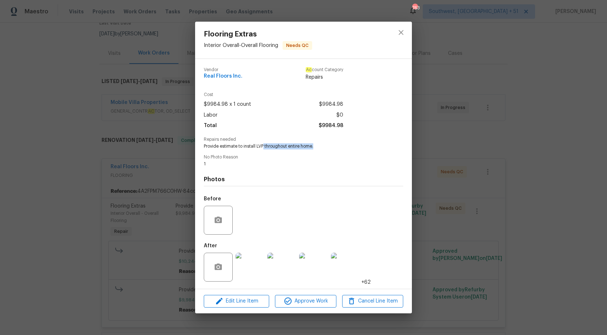
copy span "throughout entire home."
click at [506, 104] on div "Flooring Extras Interior Overall - Overall Flooring Needs QC Vendor Real Floors…" at bounding box center [303, 167] width 607 height 335
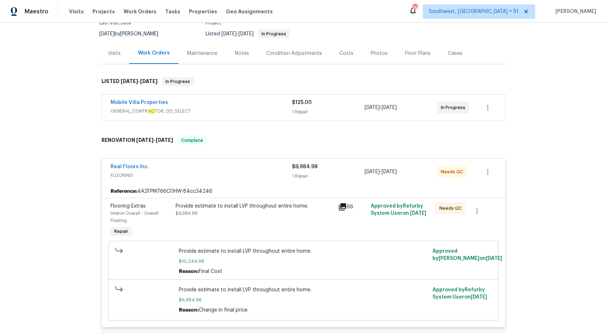
click at [286, 179] on div "Real Floors Inc. FLOORING" at bounding box center [201, 171] width 181 height 17
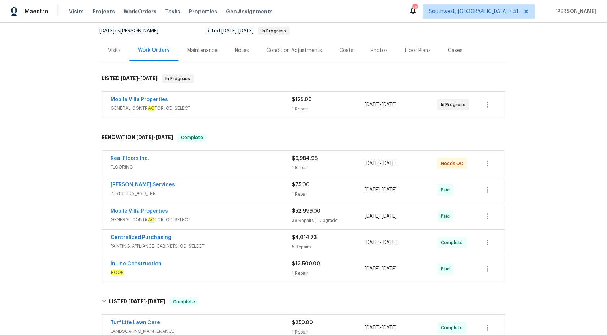
scroll to position [0, 0]
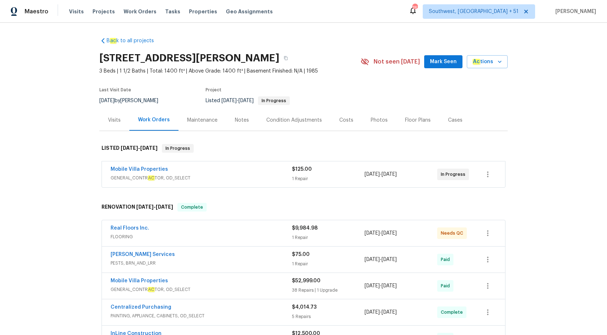
click at [260, 166] on div "Mobile Villa Properties GENERAL_CONTR AC TOR, OD_SELECT $125.00 1 Repair 10/1/2…" at bounding box center [303, 175] width 403 height 26
click at [263, 172] on div "Mobile Villa Properties" at bounding box center [201, 170] width 181 height 9
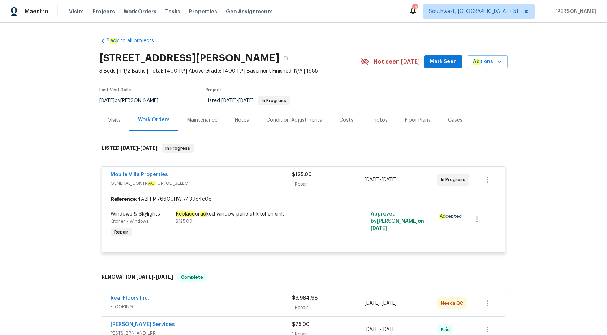
click at [314, 177] on div "$125.00" at bounding box center [328, 174] width 73 height 7
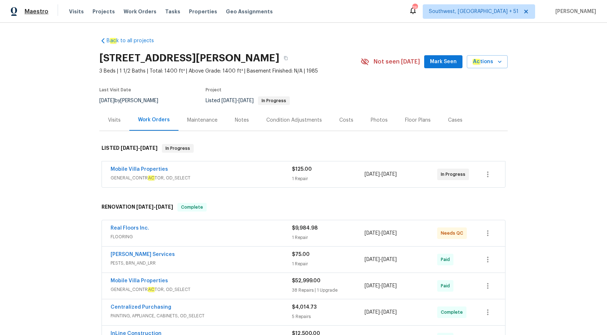
click at [41, 11] on span "Maestro" at bounding box center [37, 11] width 24 height 7
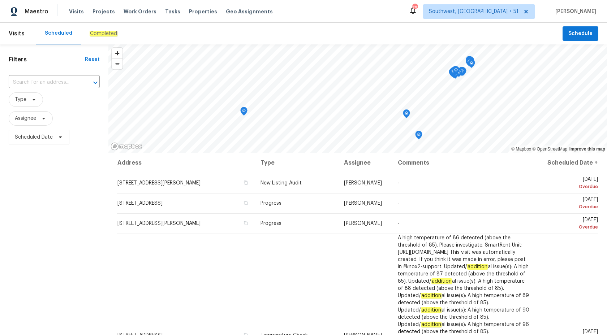
click at [99, 31] on em "Completed" at bounding box center [104, 34] width 28 height 6
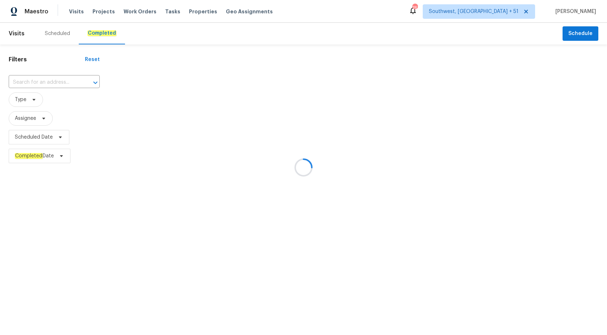
click at [29, 80] on div at bounding box center [303, 167] width 607 height 335
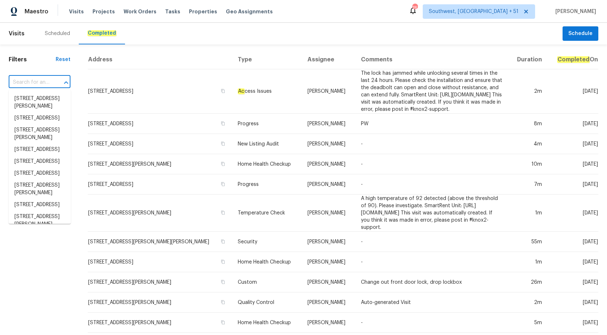
click at [32, 81] on input "text" at bounding box center [30, 82] width 42 height 11
paste input "[STREET_ADDRESS][PERSON_NAME]"
type input "[STREET_ADDRESS][PERSON_NAME]"
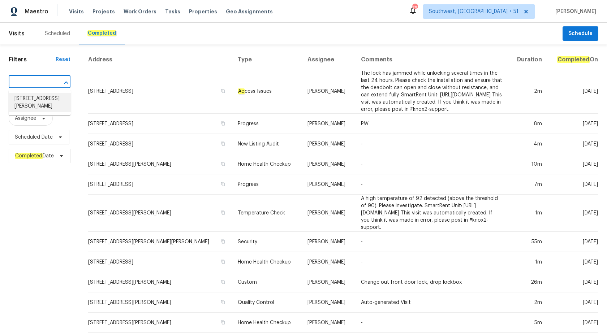
click at [46, 106] on li "[STREET_ADDRESS][PERSON_NAME]" at bounding box center [40, 103] width 62 height 20
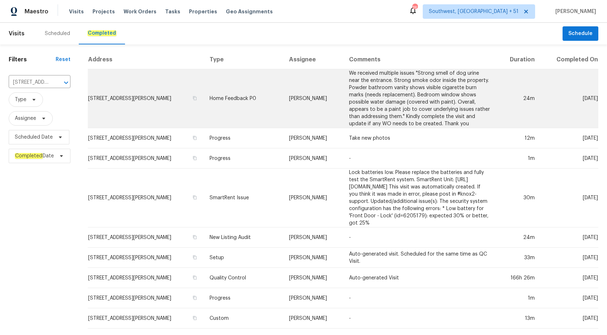
click at [326, 115] on td "[PERSON_NAME]" at bounding box center [313, 98] width 60 height 59
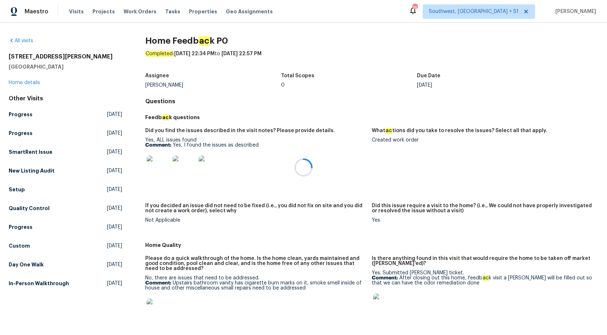
click at [18, 76] on div at bounding box center [303, 167] width 607 height 335
click at [18, 83] on div at bounding box center [303, 167] width 607 height 335
click at [18, 83] on link "Home details" at bounding box center [24, 82] width 31 height 5
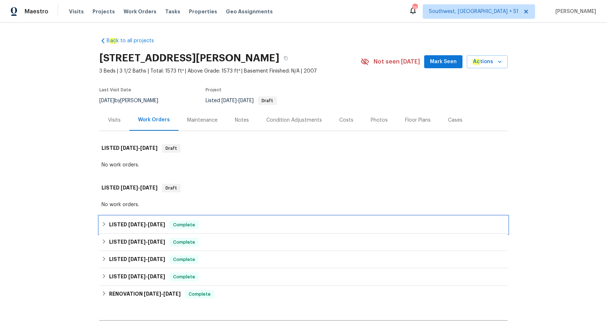
click at [165, 228] on h6 "LISTED [DATE] - [DATE]" at bounding box center [137, 225] width 56 height 9
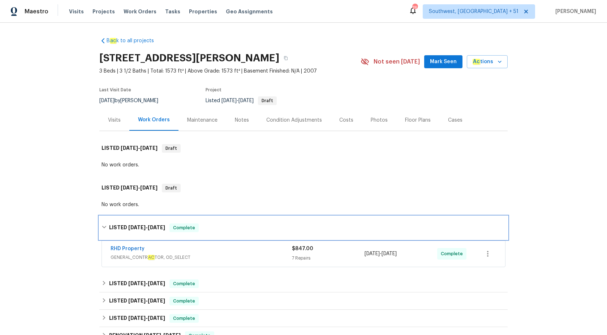
scroll to position [78, 0]
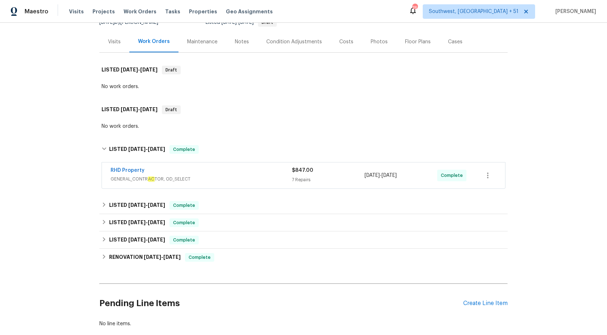
click at [241, 177] on span "GENERAL_CONTR AC TOR, OD_SELECT" at bounding box center [201, 179] width 181 height 7
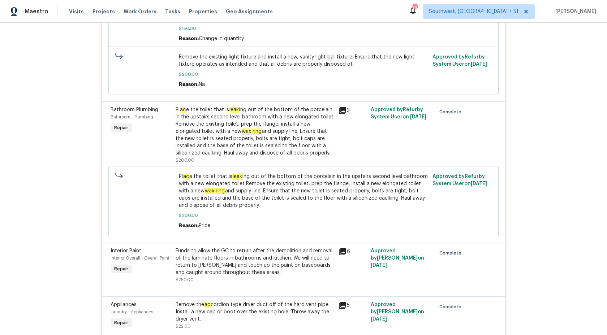
scroll to position [397, 0]
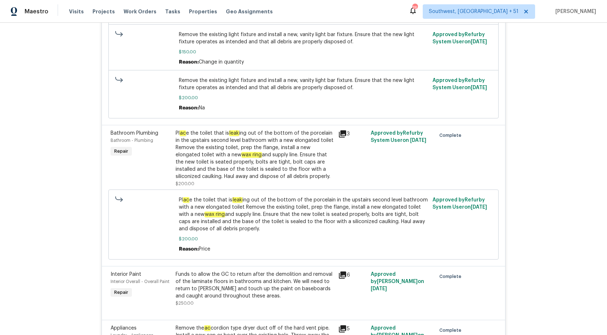
click at [241, 162] on div "Pl ac e the toilet that is leak ing out of the bottom of the porcelain in the u…" at bounding box center [255, 155] width 158 height 51
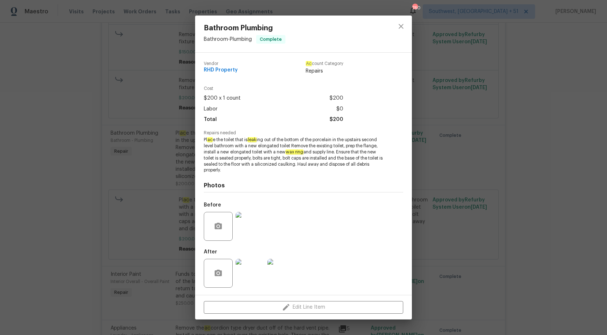
click at [243, 156] on span "Pl ac e the toilet that is leak ing out of the bottom of the porcelain in the u…" at bounding box center [294, 155] width 180 height 36
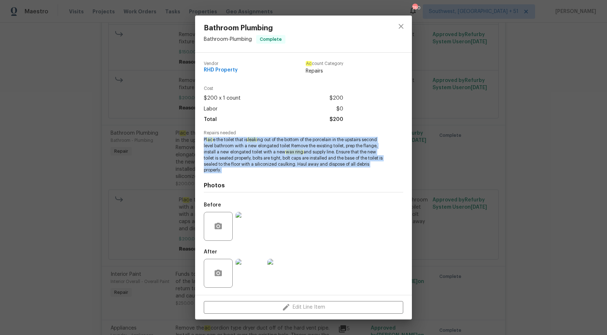
click at [243, 156] on span "Pl ac e the toilet that is leak ing out of the bottom of the porcelain in the u…" at bounding box center [294, 155] width 180 height 36
copy span "Pl ac e the toilet that is leak ing out of the bottom of the porcelain in the u…"
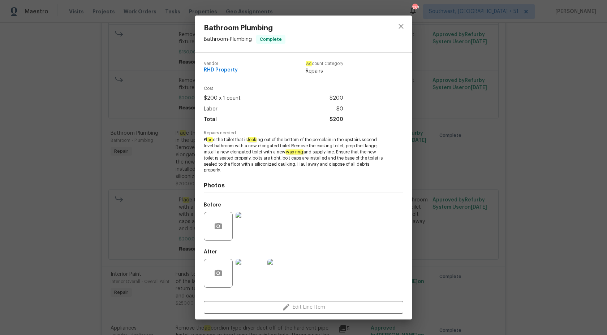
click at [607, 95] on div "Bathroom Plumbing Bathroom - Plumbing Complete Vendor RHD Property Ac count Cat…" at bounding box center [303, 167] width 607 height 335
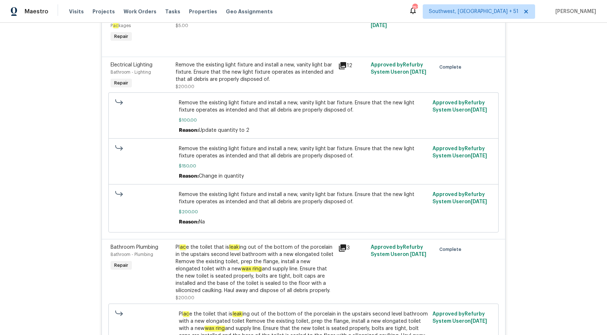
scroll to position [353, 0]
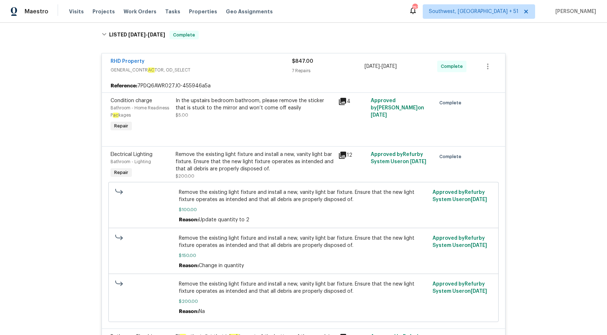
click at [289, 72] on span "GENERAL_CONTR AC TOR, OD_SELECT" at bounding box center [201, 69] width 181 height 7
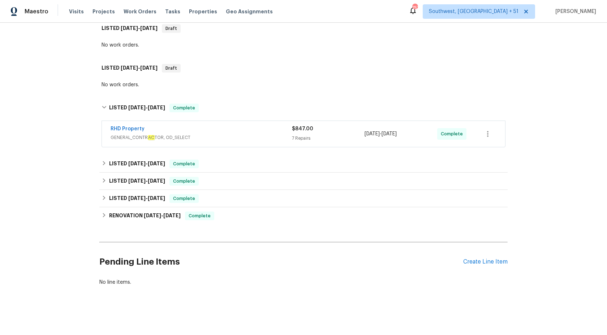
scroll to position [120, 0]
click at [183, 168] on div "Complete" at bounding box center [183, 164] width 29 height 9
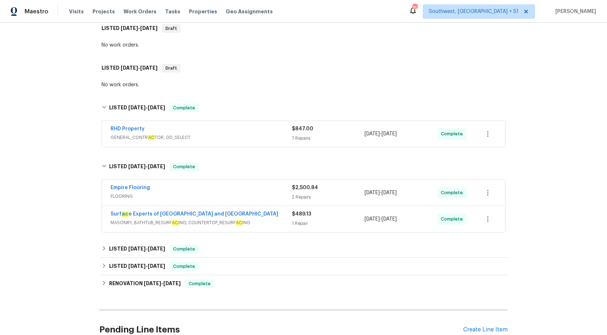
click at [248, 193] on span "FLOORING" at bounding box center [201, 196] width 181 height 7
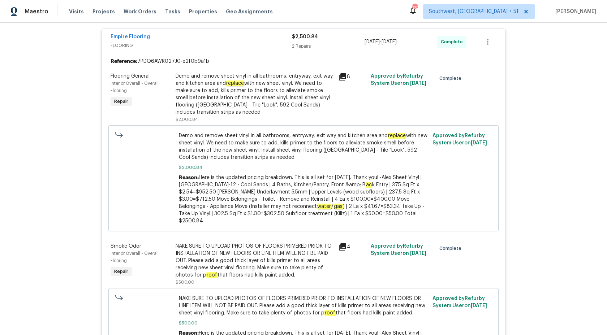
scroll to position [315, 0]
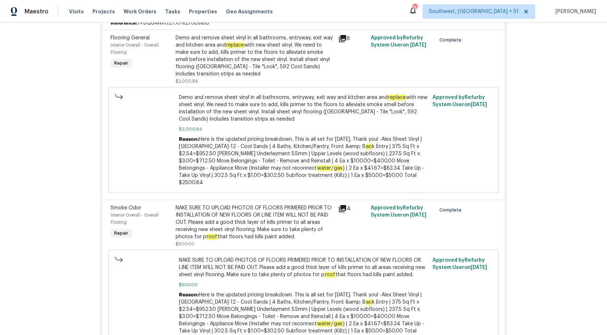
click at [348, 100] on span "Demo and remove sheet vinyl in all bathrooms, entryway, exit way and kitchen ar…" at bounding box center [304, 108] width 250 height 29
click at [235, 44] on em "replace" at bounding box center [235, 45] width 18 height 6
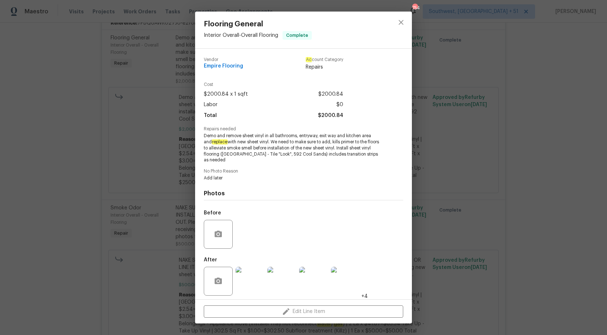
click at [538, 118] on div "Flooring General Interior Overall - Overall Flooring Complete Vendor Empire Flo…" at bounding box center [303, 167] width 607 height 335
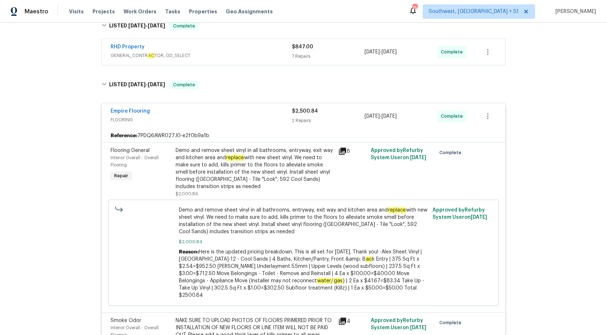
scroll to position [195, 0]
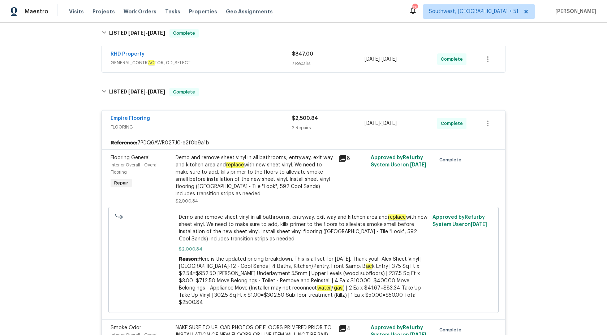
click at [319, 128] on div "2 Repairs" at bounding box center [328, 127] width 73 height 7
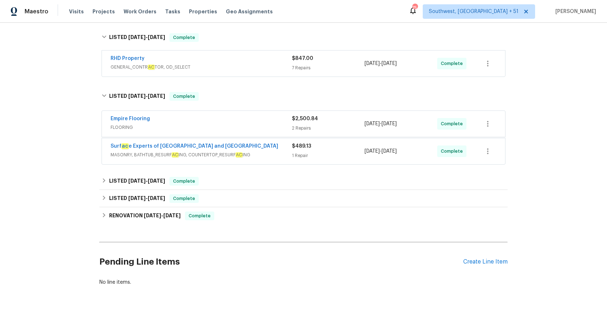
scroll to position [188, 0]
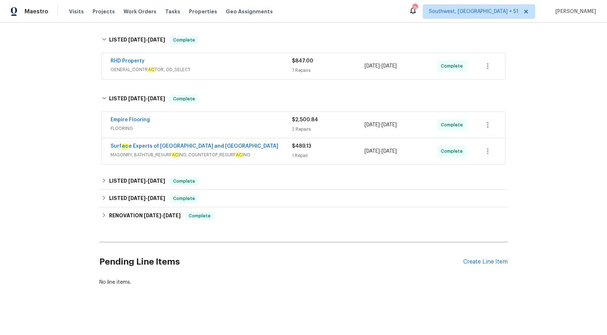
click at [303, 153] on div "1 Repair" at bounding box center [328, 155] width 73 height 7
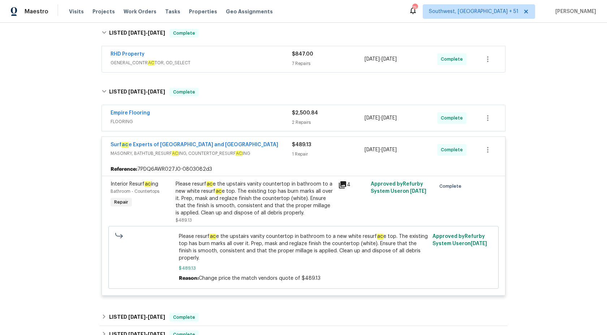
click at [303, 153] on div "1 Repair" at bounding box center [328, 154] width 73 height 7
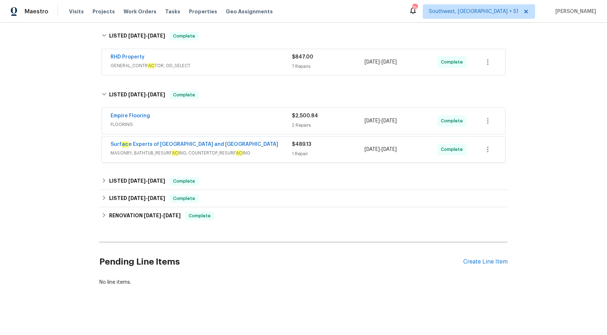
scroll to position [188, 0]
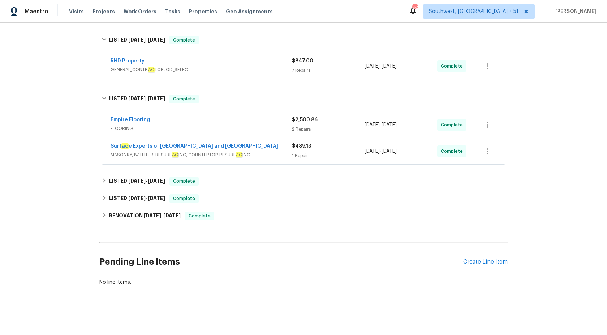
click at [218, 285] on div "No line items." at bounding box center [303, 282] width 408 height 7
click at [168, 179] on div "LISTED 8/24/25 - 9/2/25 Complete" at bounding box center [304, 181] width 404 height 9
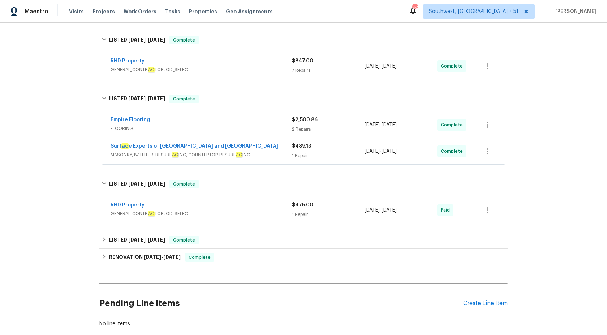
click at [224, 214] on span "GENERAL_CONTR AC TOR, OD_SELECT" at bounding box center [201, 213] width 181 height 7
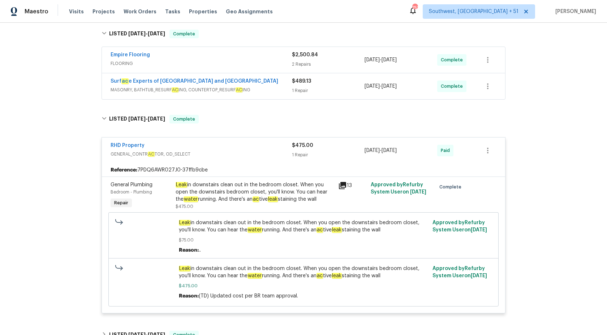
scroll to position [391, 0]
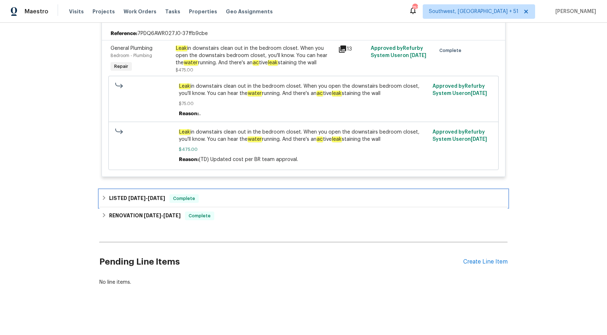
click at [195, 205] on div "LISTED 7/30/25 - 9/5/25 Complete" at bounding box center [303, 198] width 408 height 17
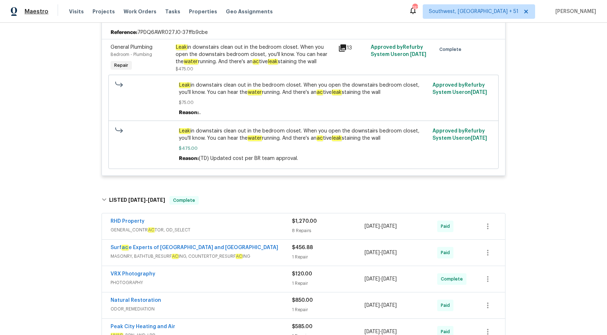
click at [35, 11] on span "Maestro" at bounding box center [37, 11] width 24 height 7
